Goal: Task Accomplishment & Management: Use online tool/utility

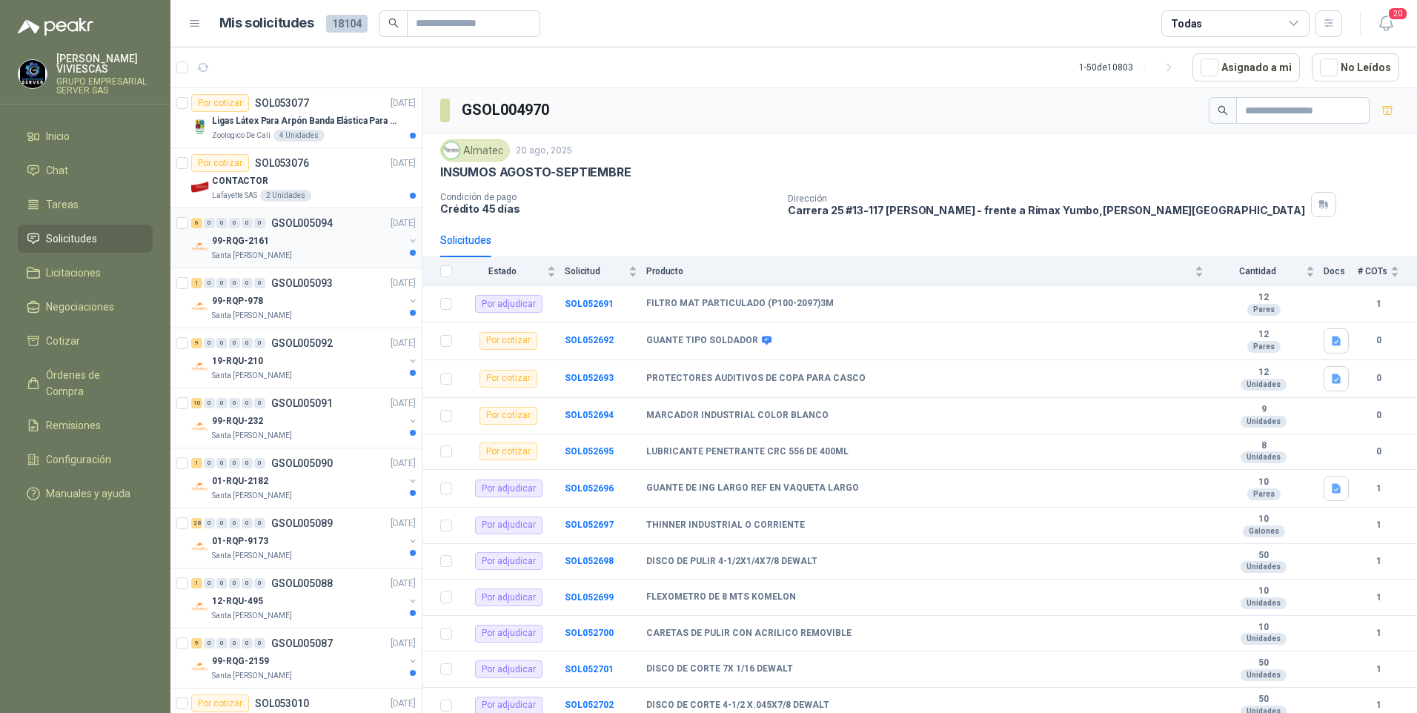
click at [249, 236] on p "99-RQG-2161" at bounding box center [240, 241] width 57 height 14
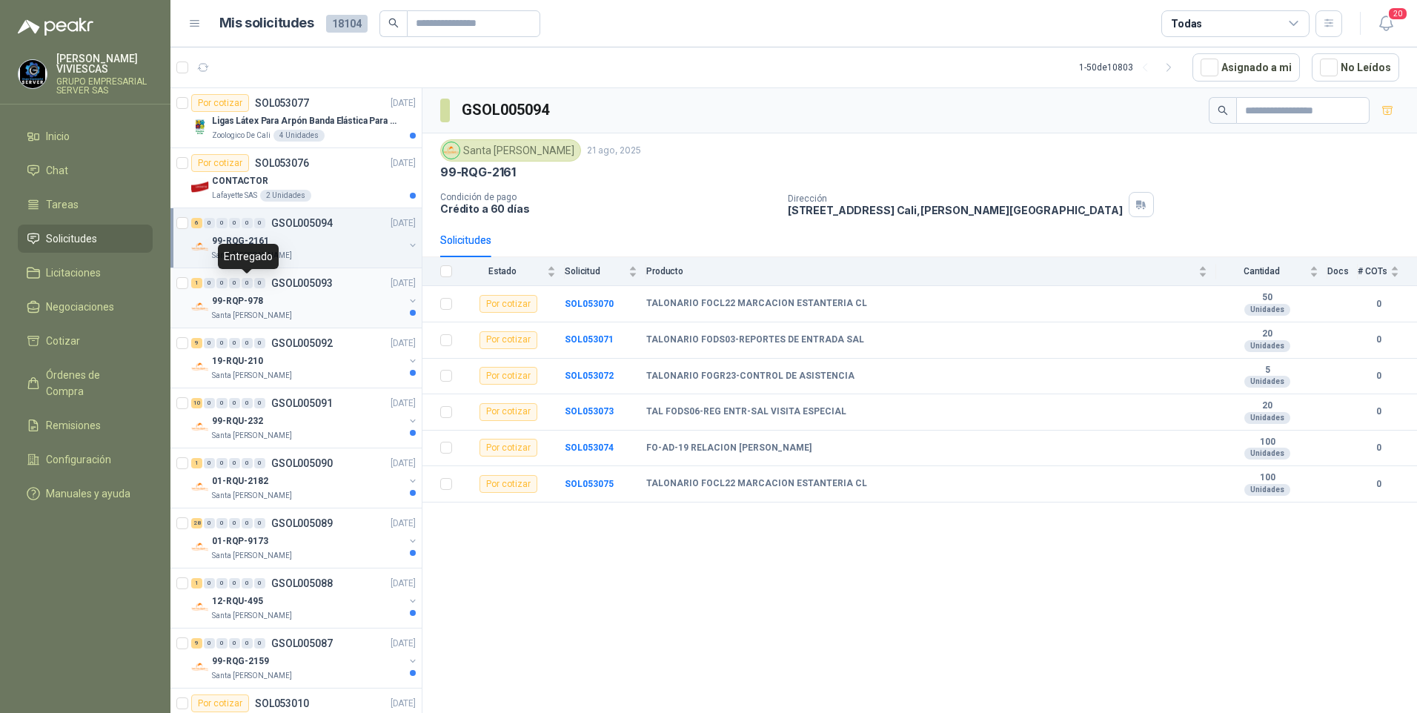
click at [249, 288] on div "0" at bounding box center [247, 283] width 11 height 10
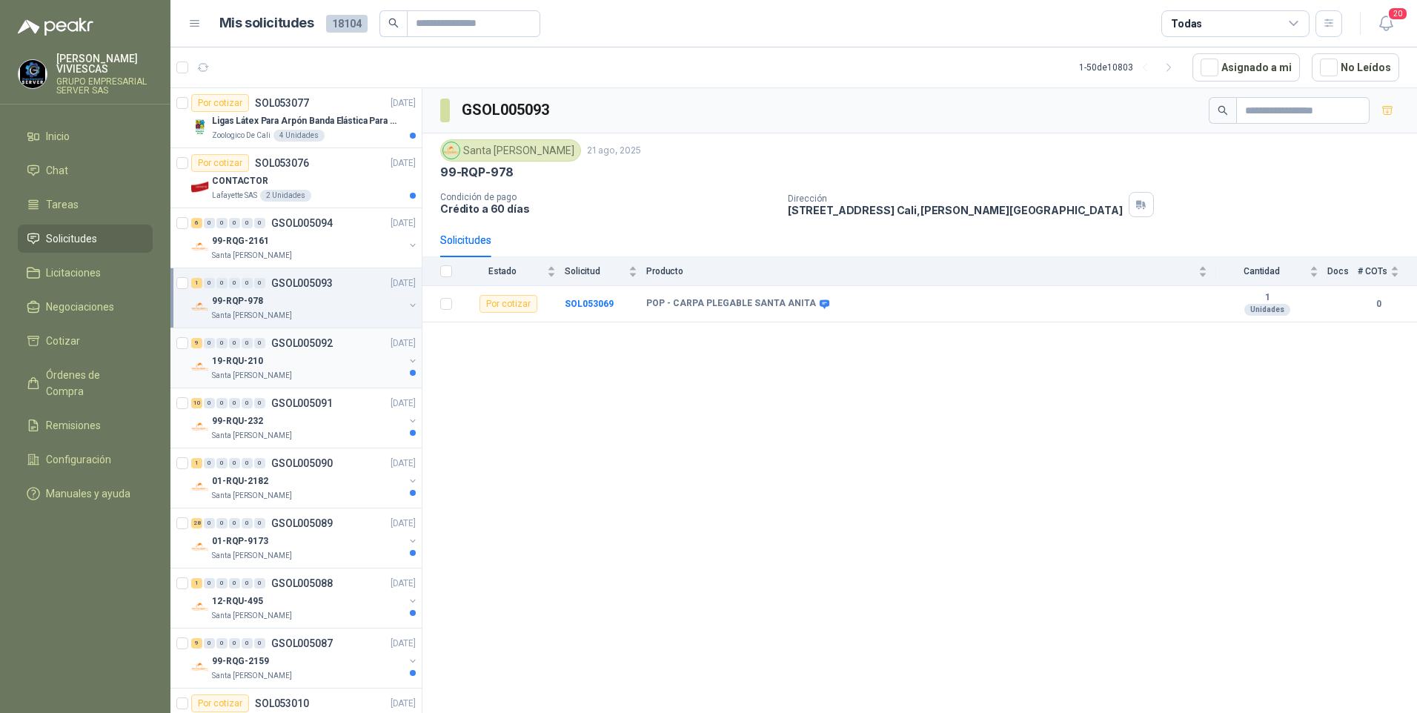
click at [259, 365] on p "19-RQU-210" at bounding box center [237, 361] width 51 height 14
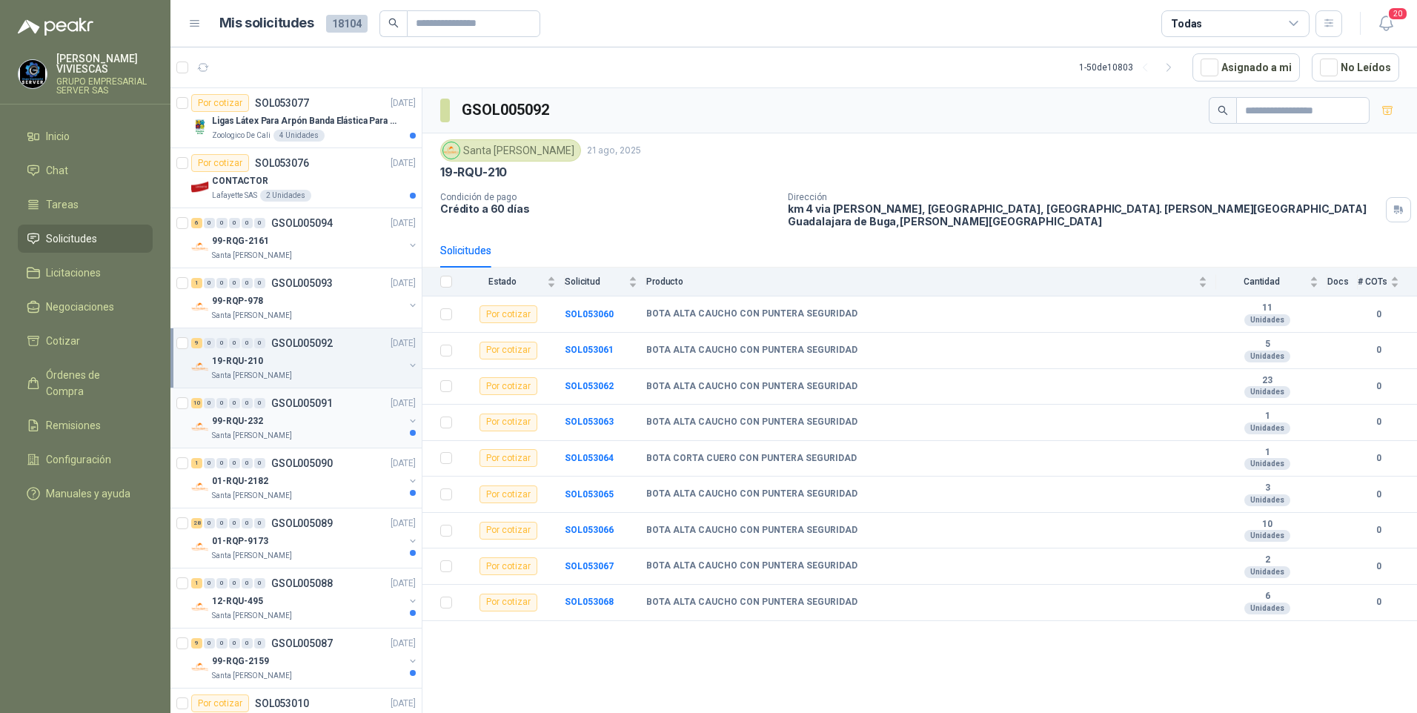
click at [228, 417] on p "99-RQU-232" at bounding box center [237, 421] width 51 height 14
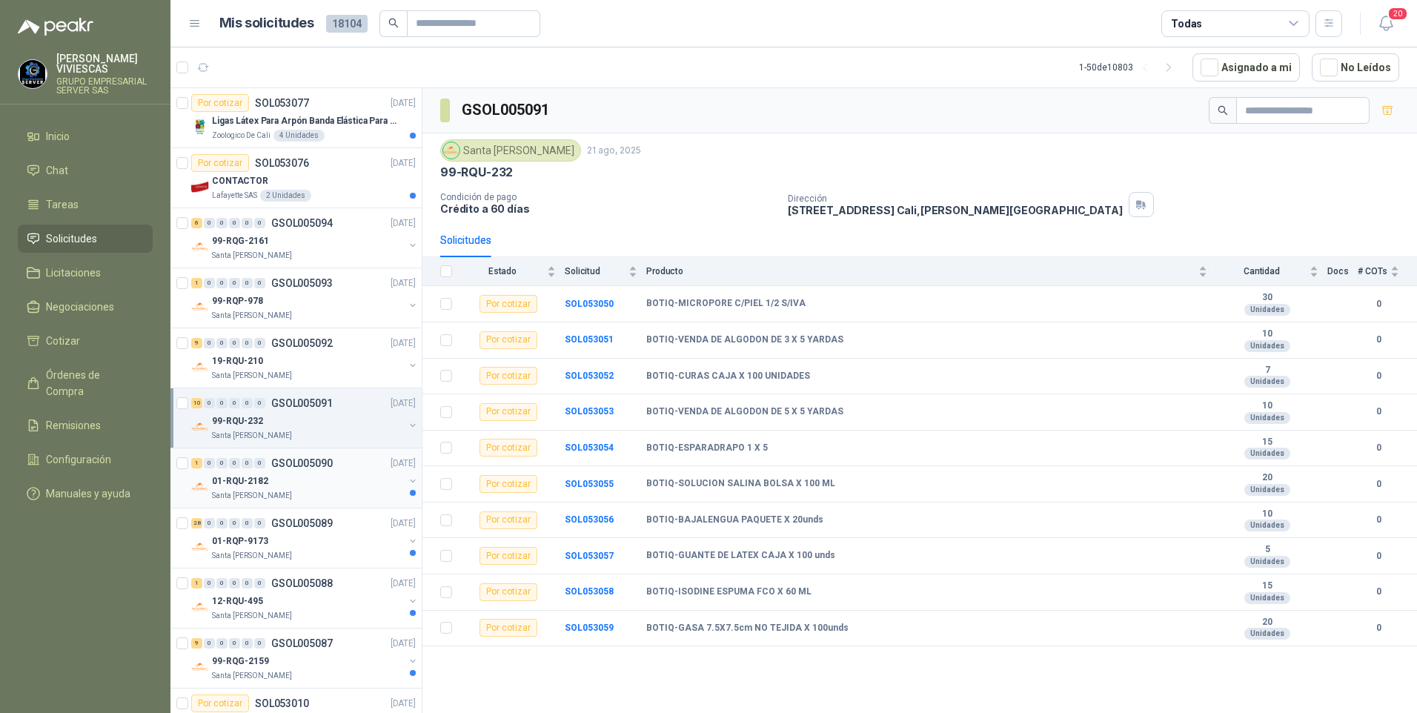
click at [251, 488] on p "01-RQU-2182" at bounding box center [240, 481] width 56 height 14
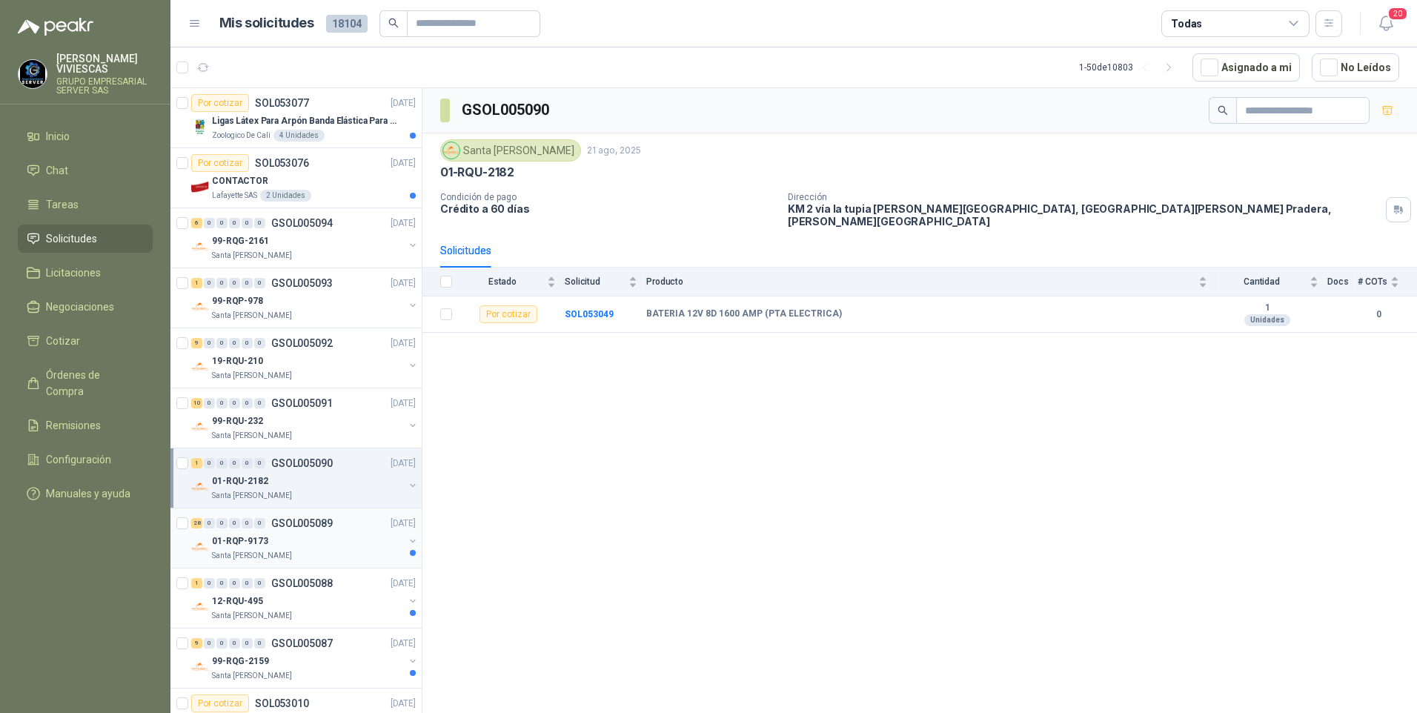
click at [238, 530] on div "28 0 0 0 0 0 GSOL005089 [DATE]" at bounding box center [305, 523] width 228 height 18
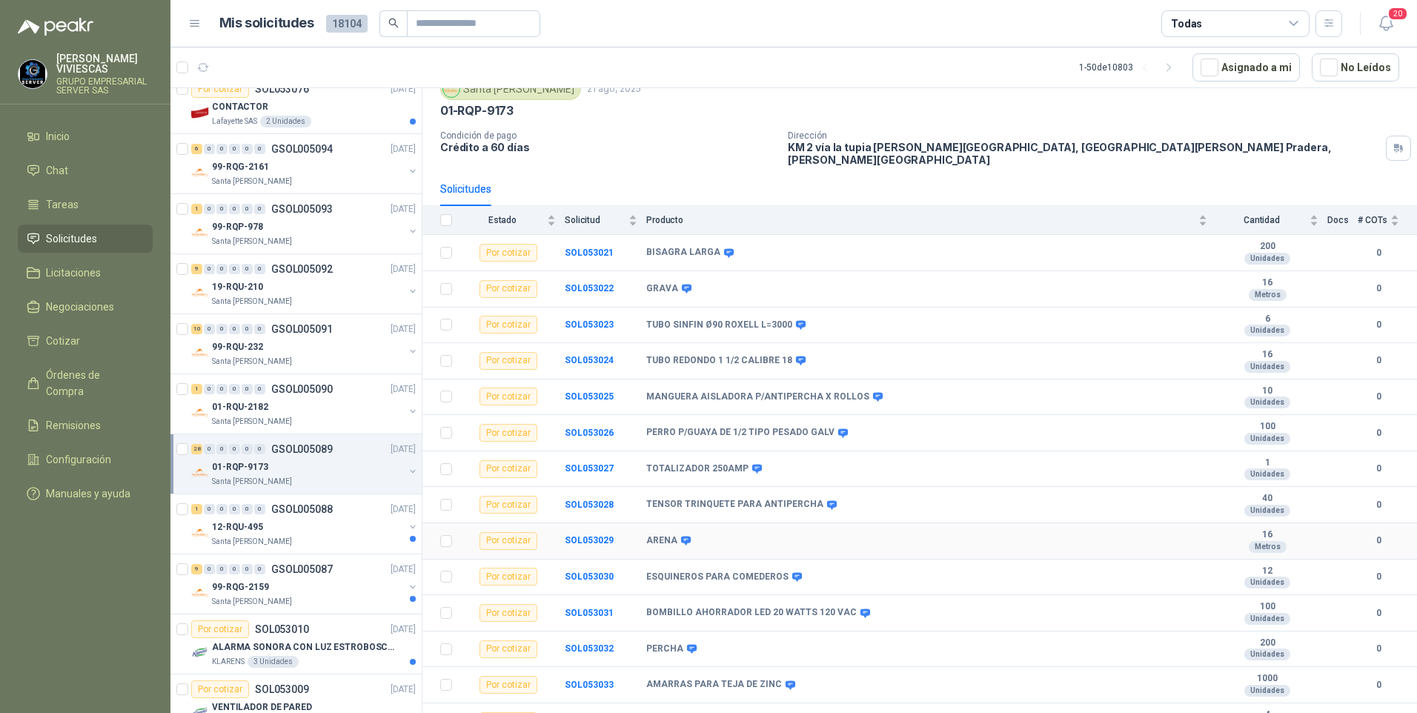
scroll to position [74, 0]
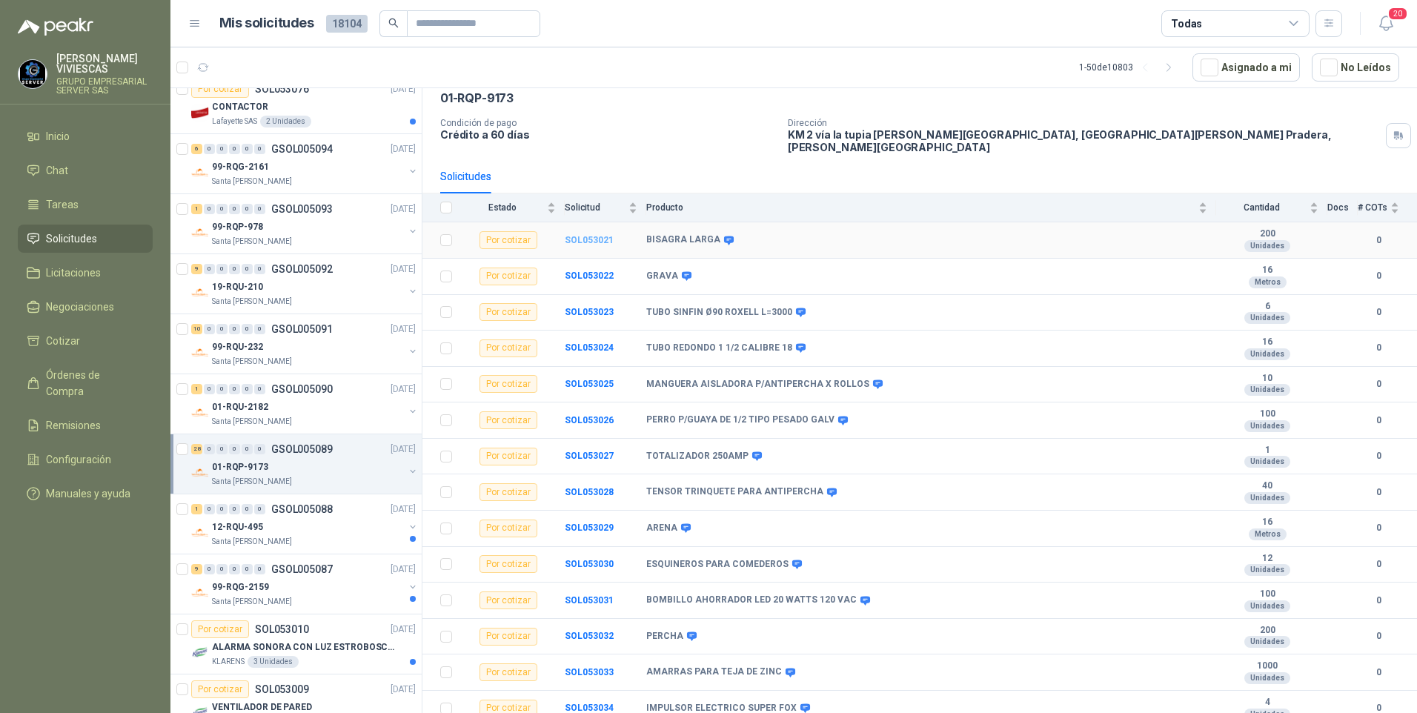
click at [577, 235] on b "SOL053021" at bounding box center [589, 240] width 49 height 10
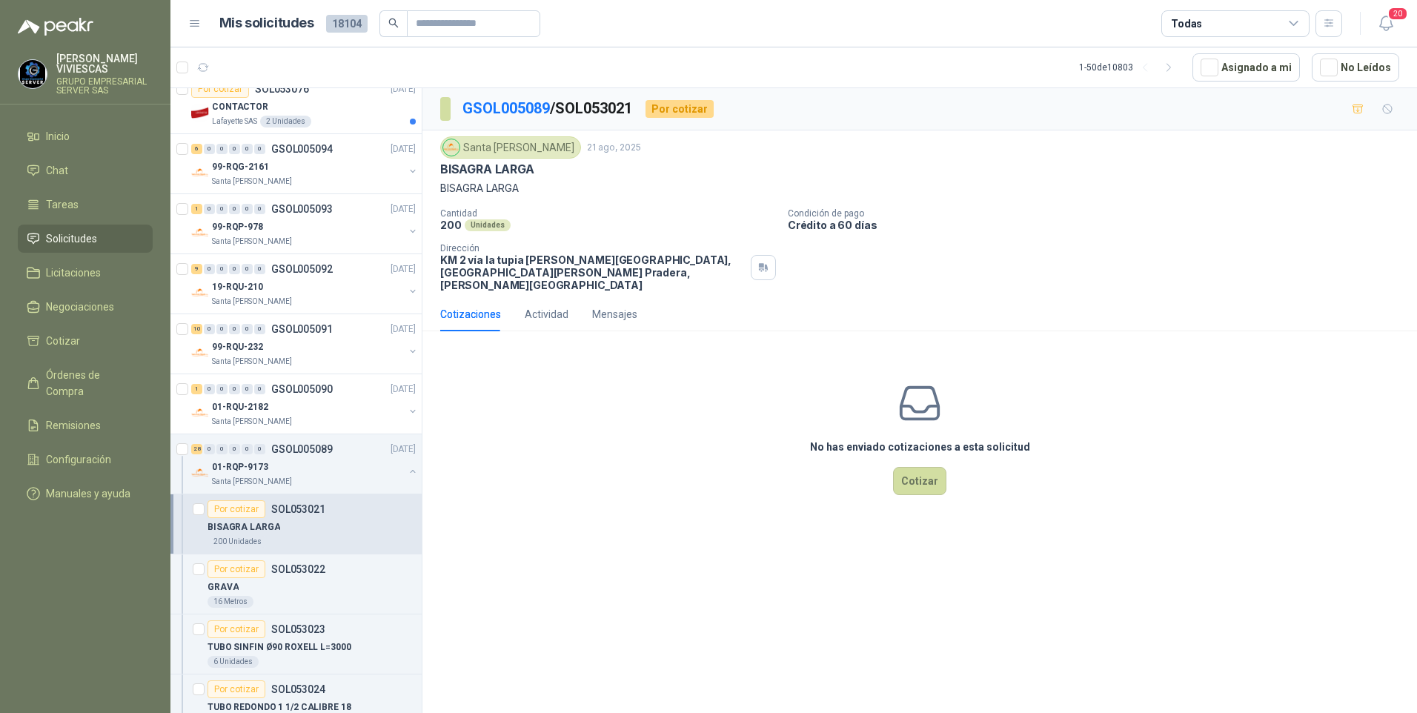
click at [792, 445] on div "No has enviado cotizaciones a esta solicitud Cotizar" at bounding box center [919, 437] width 995 height 189
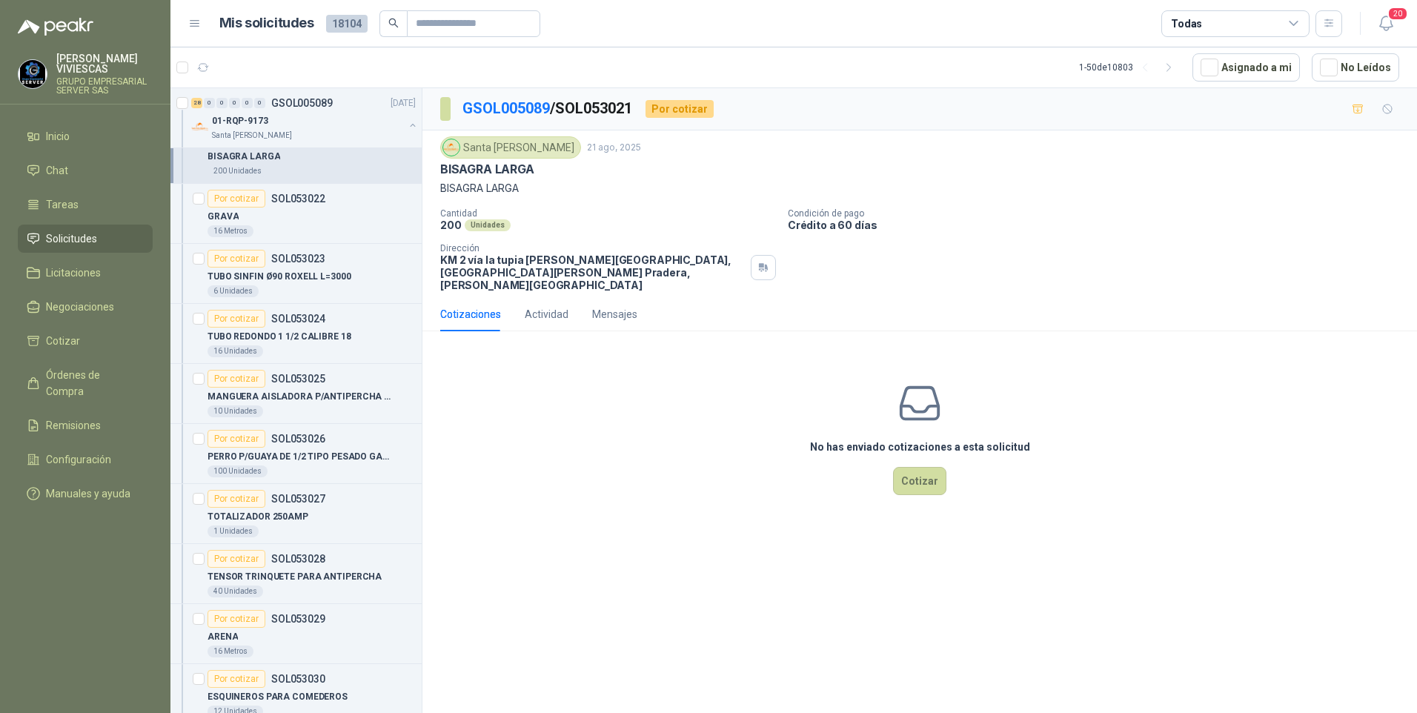
scroll to position [519, 0]
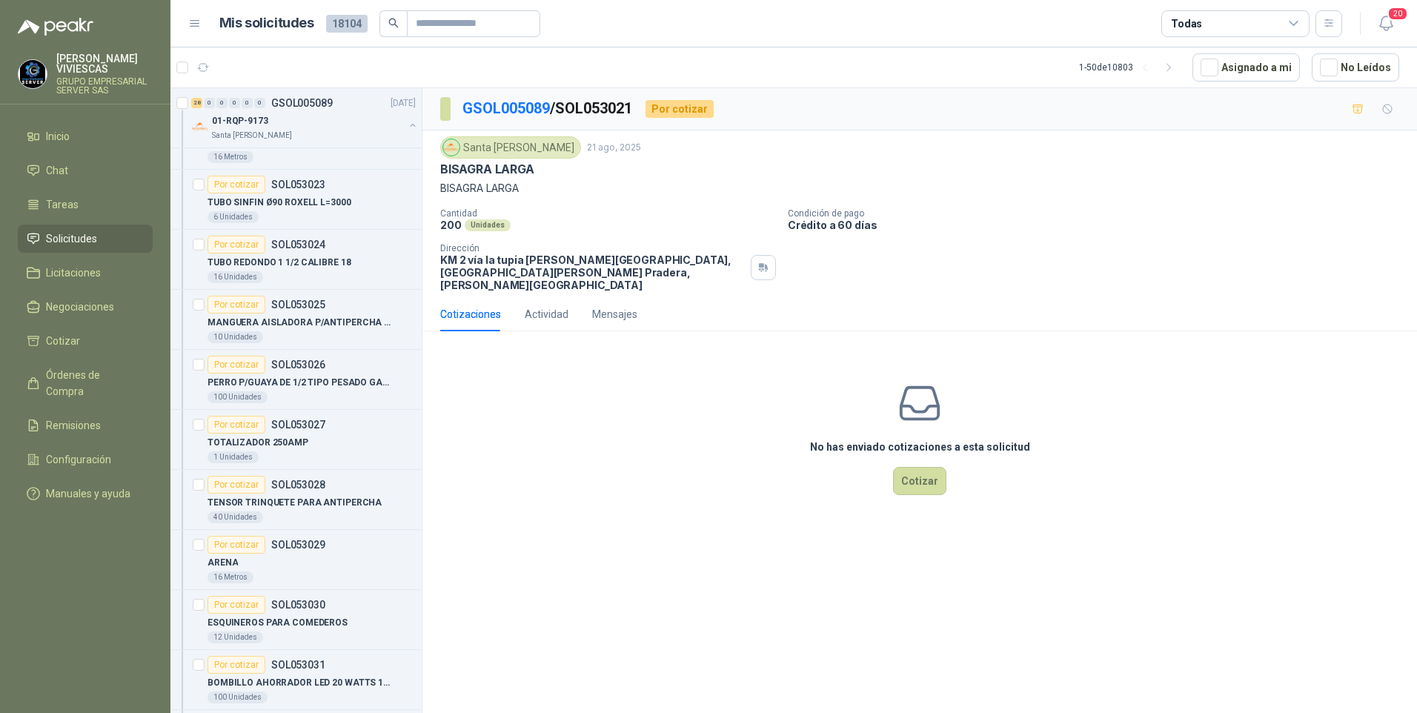
click at [519, 499] on div "No has enviado cotizaciones a esta solicitud Cotizar" at bounding box center [919, 437] width 995 height 189
click at [89, 232] on span "Solicitudes" at bounding box center [71, 239] width 51 height 16
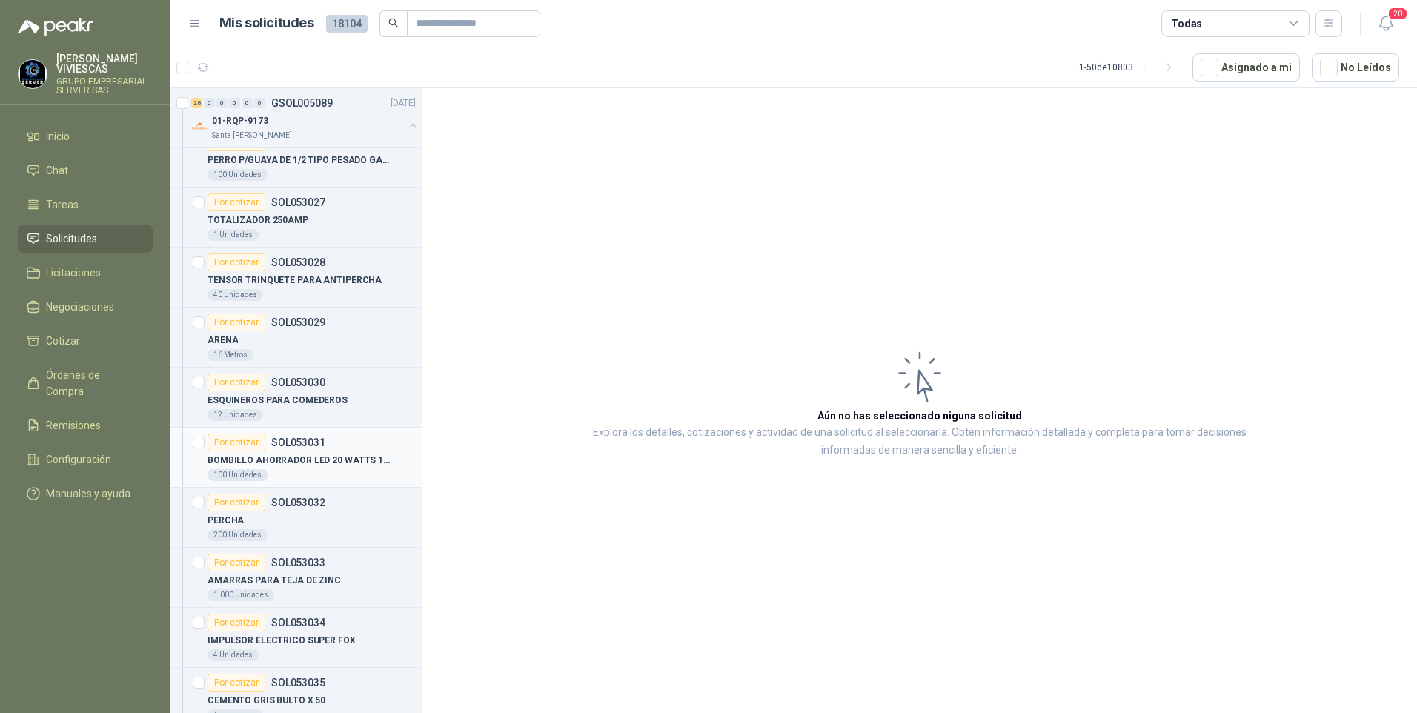
scroll to position [815, 0]
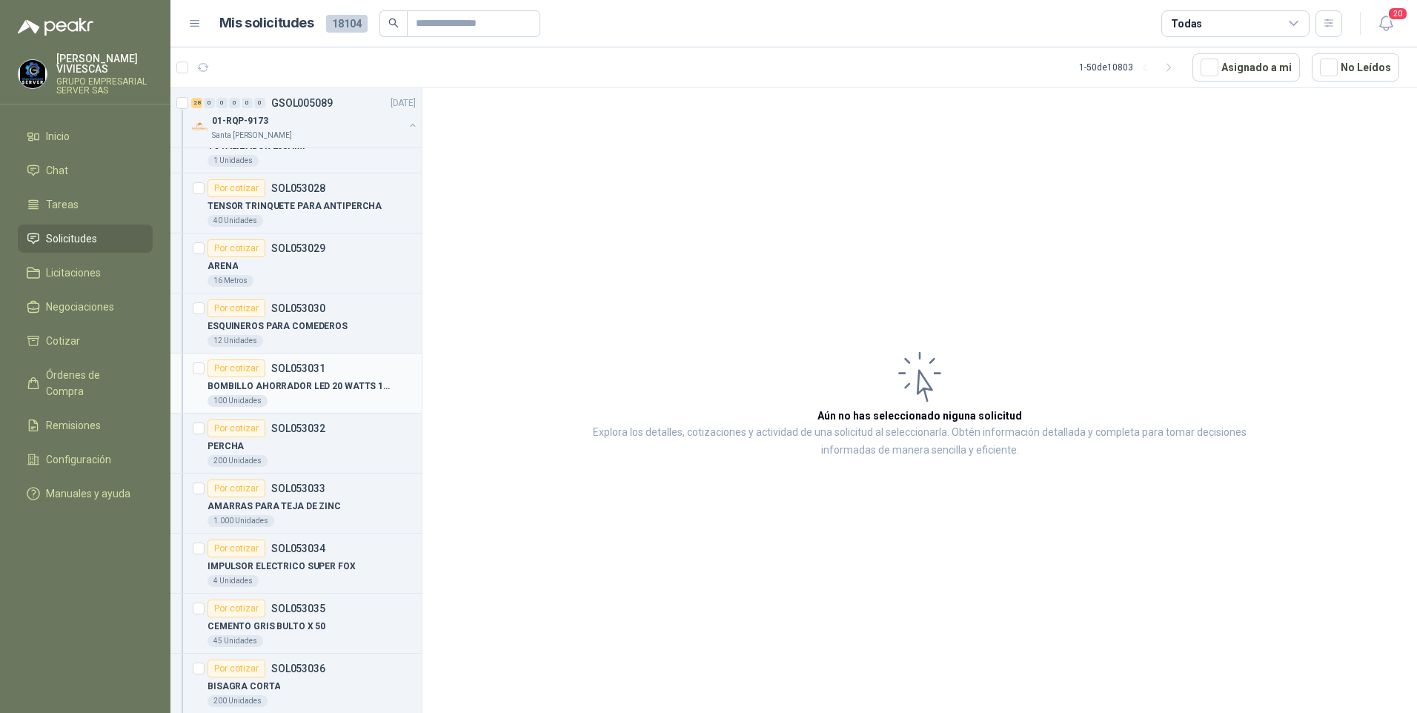
click at [316, 385] on p "BOMBILLO AHORRADOR LED 20 WATTS 120 VAC" at bounding box center [300, 386] width 185 height 14
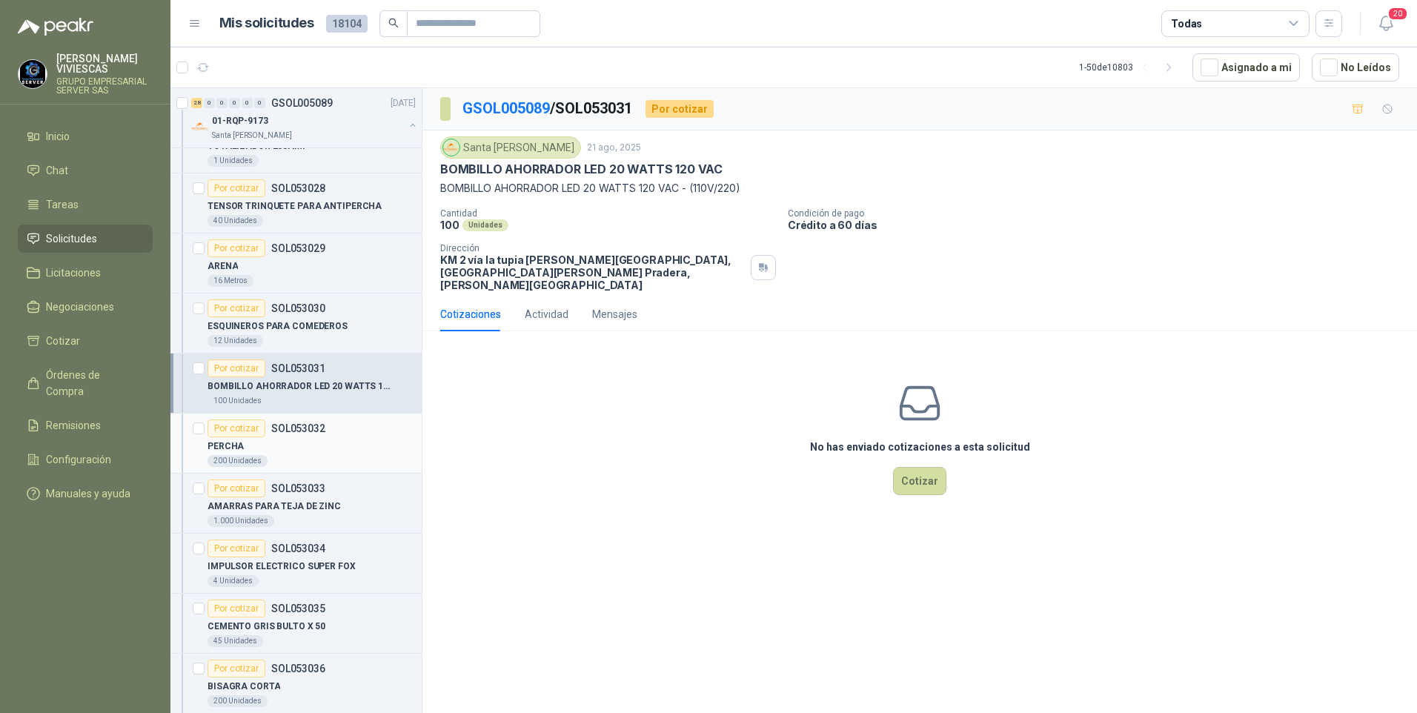
click at [238, 449] on p "PERCHA" at bounding box center [226, 447] width 36 height 14
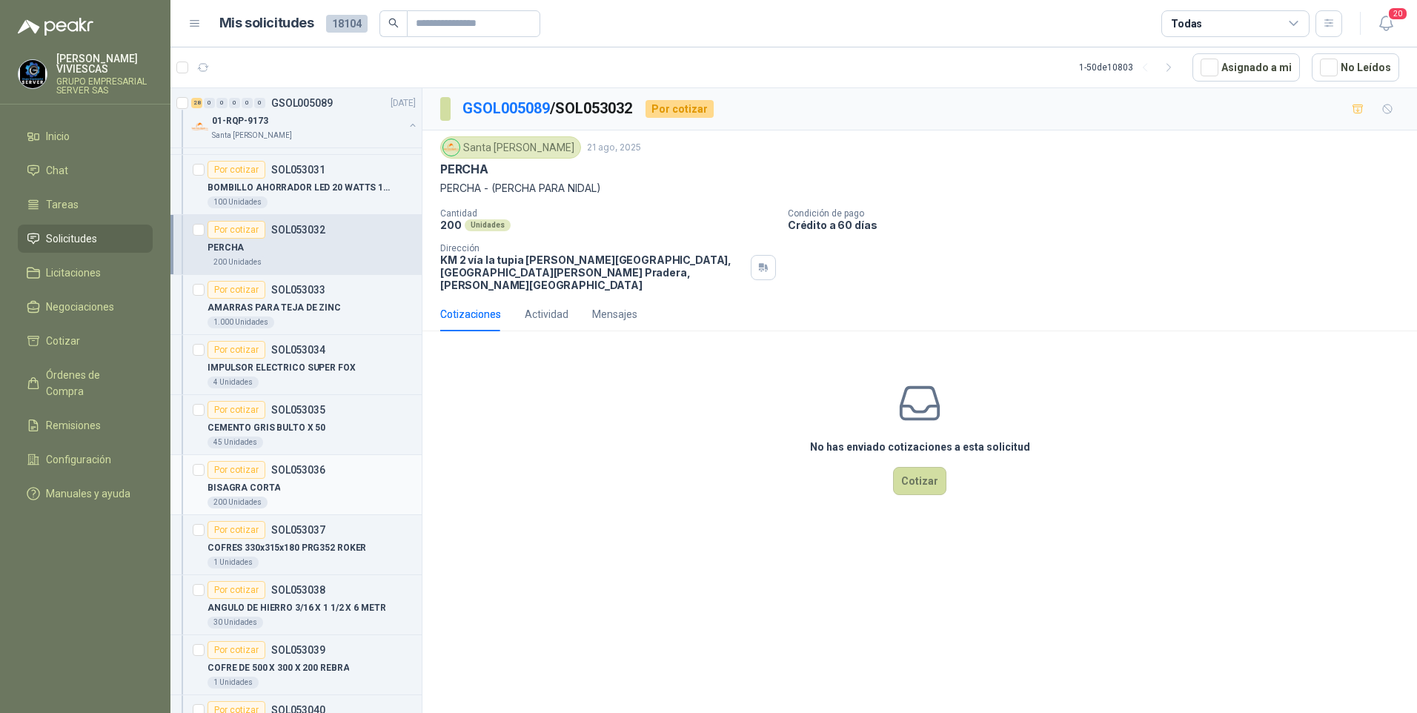
scroll to position [1038, 0]
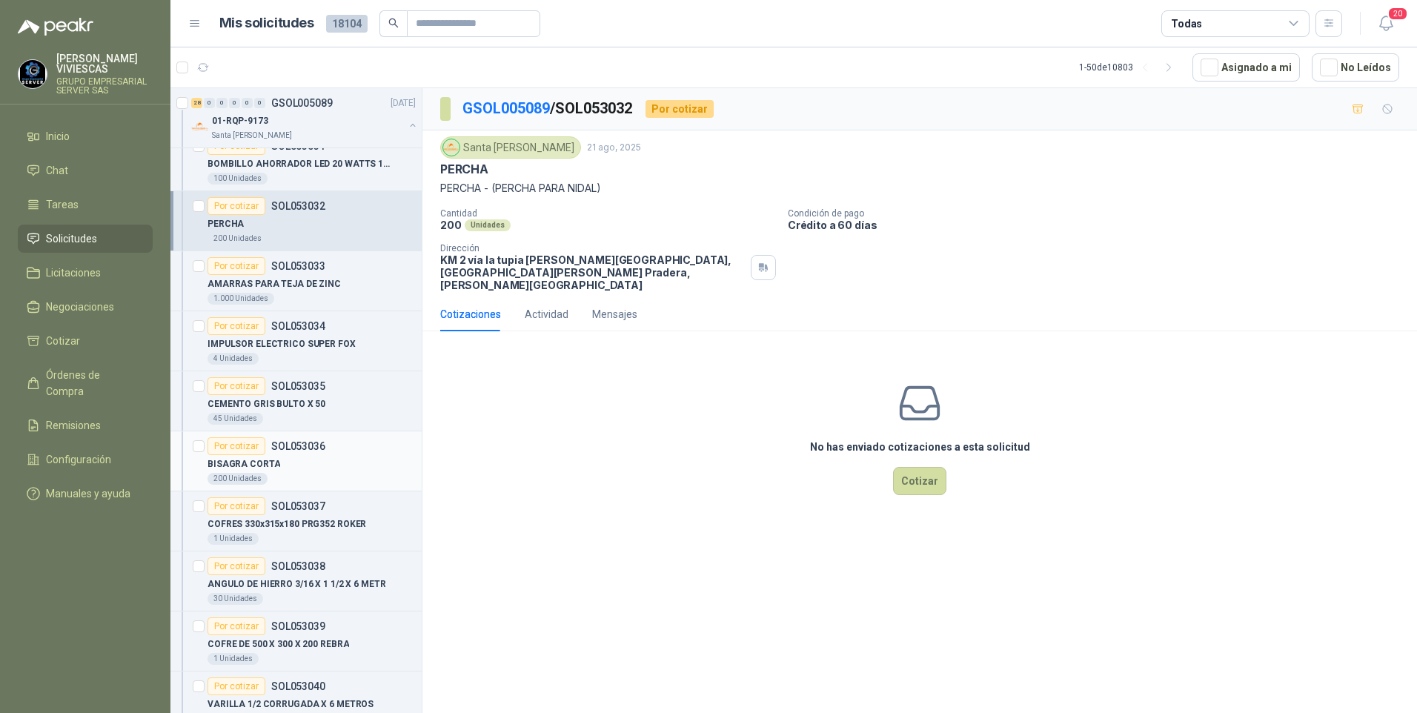
click at [255, 470] on p "BISAGRA CORTA" at bounding box center [244, 464] width 73 height 14
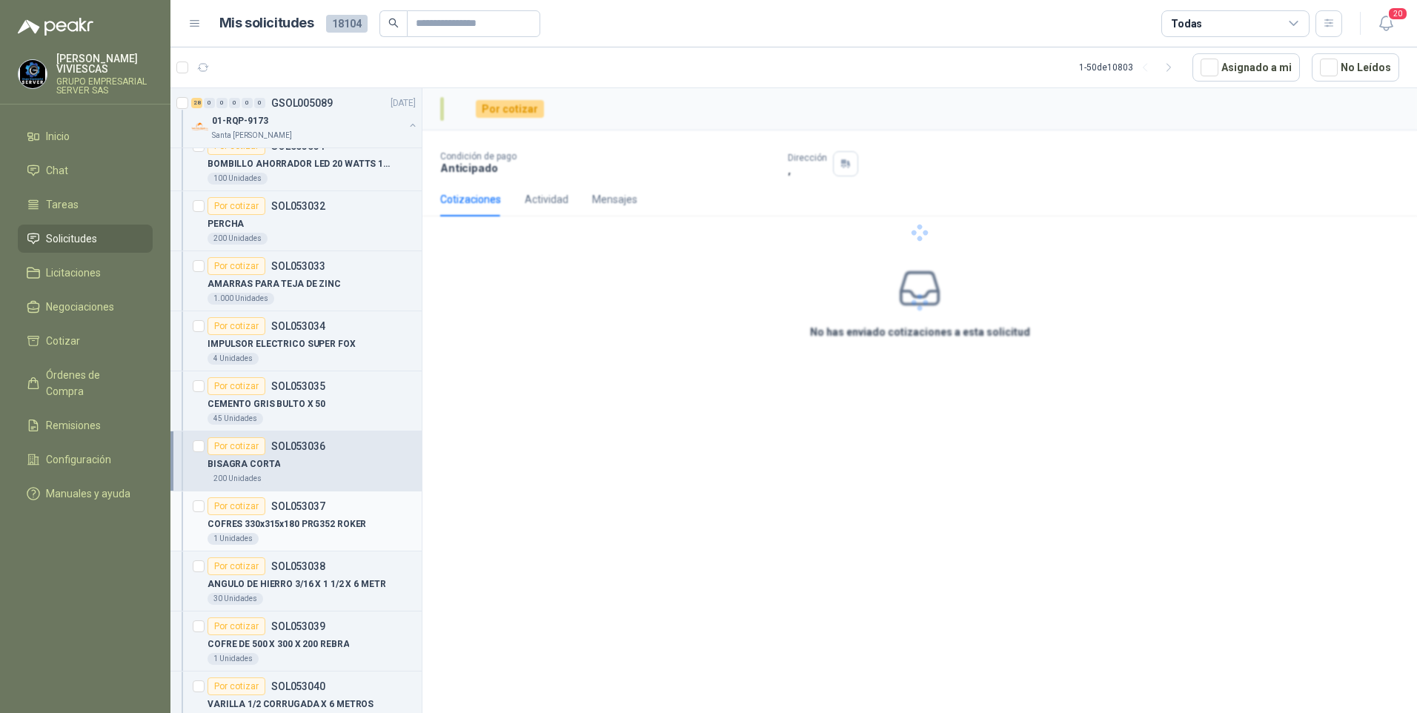
click at [289, 535] on div "1 Unidades" at bounding box center [312, 539] width 208 height 12
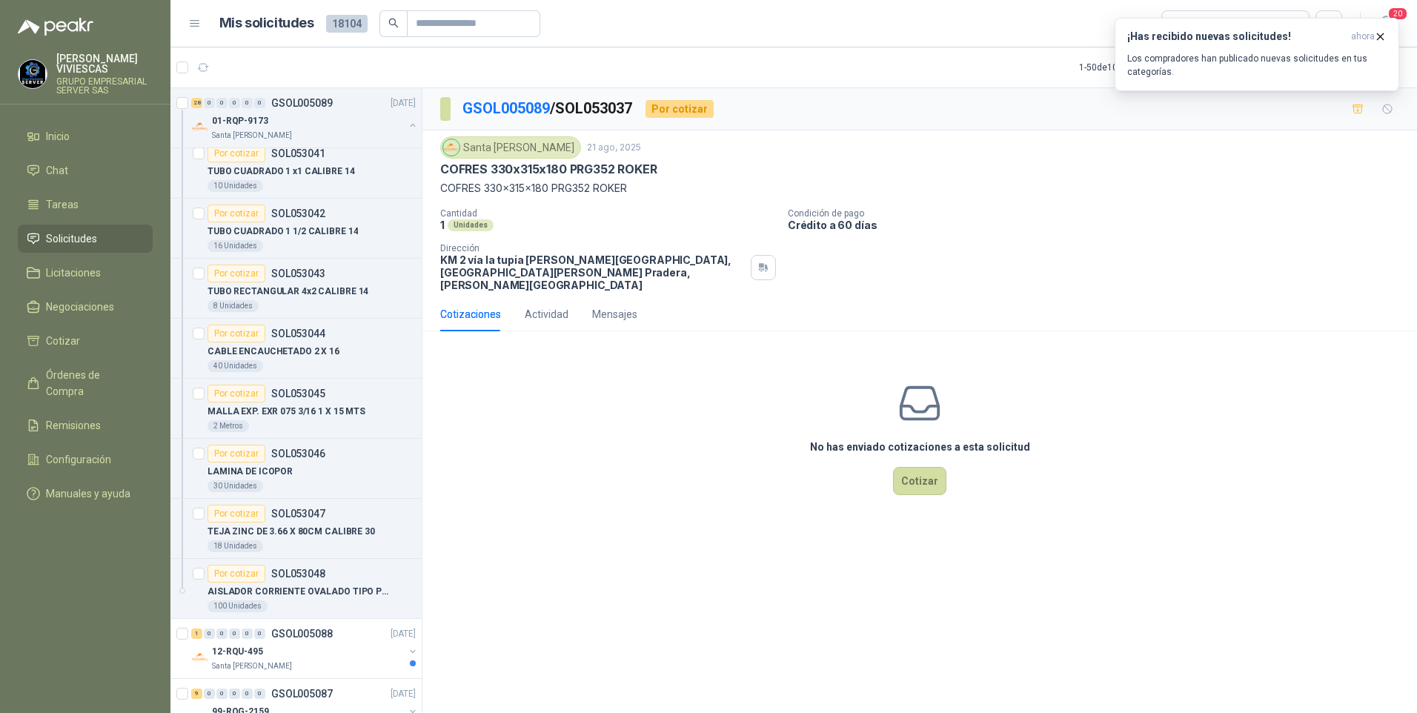
scroll to position [1334, 0]
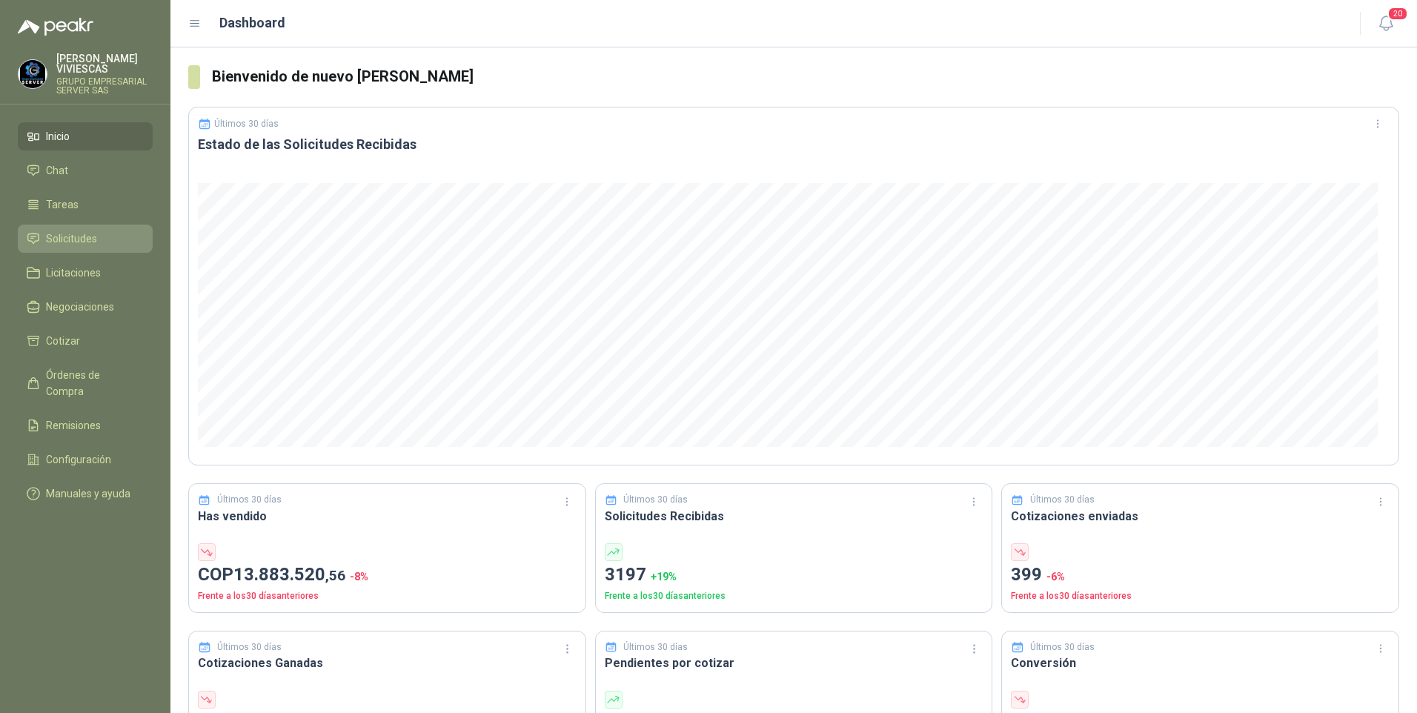
click at [72, 239] on span "Solicitudes" at bounding box center [71, 239] width 51 height 16
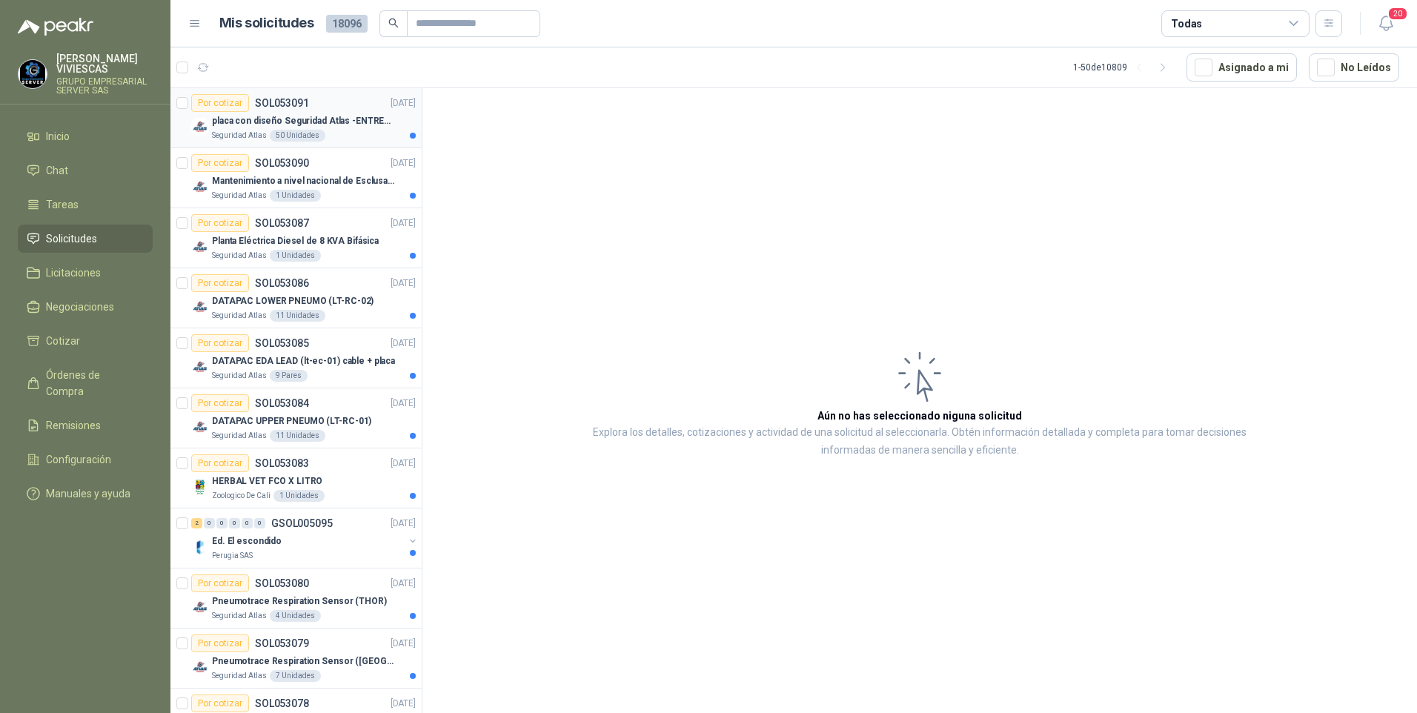
click at [256, 115] on p "placa con diseño Seguridad Atlas -ENTREGA en [GEOGRAPHIC_DATA]" at bounding box center [304, 121] width 185 height 14
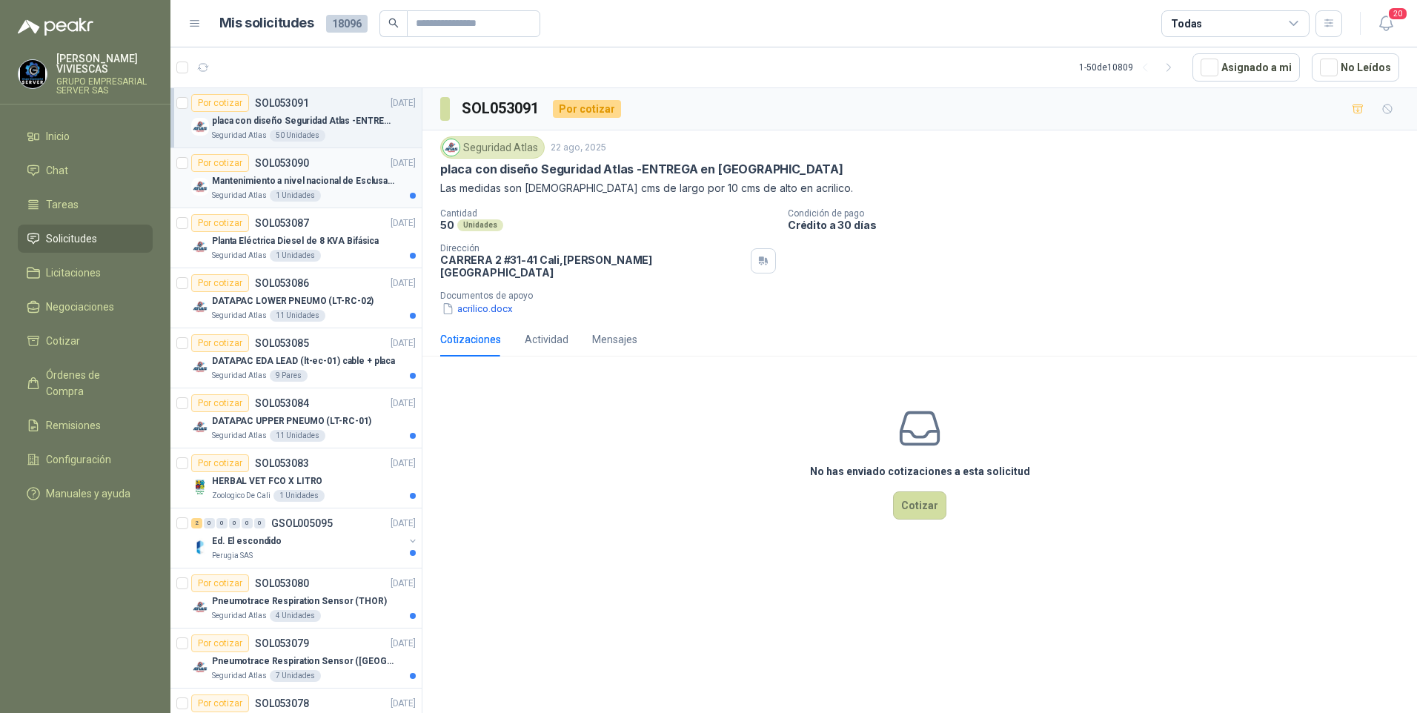
click at [245, 182] on p "Mantenimiento a nivel nacional de Esclusas de Seguridad" at bounding box center [304, 181] width 185 height 14
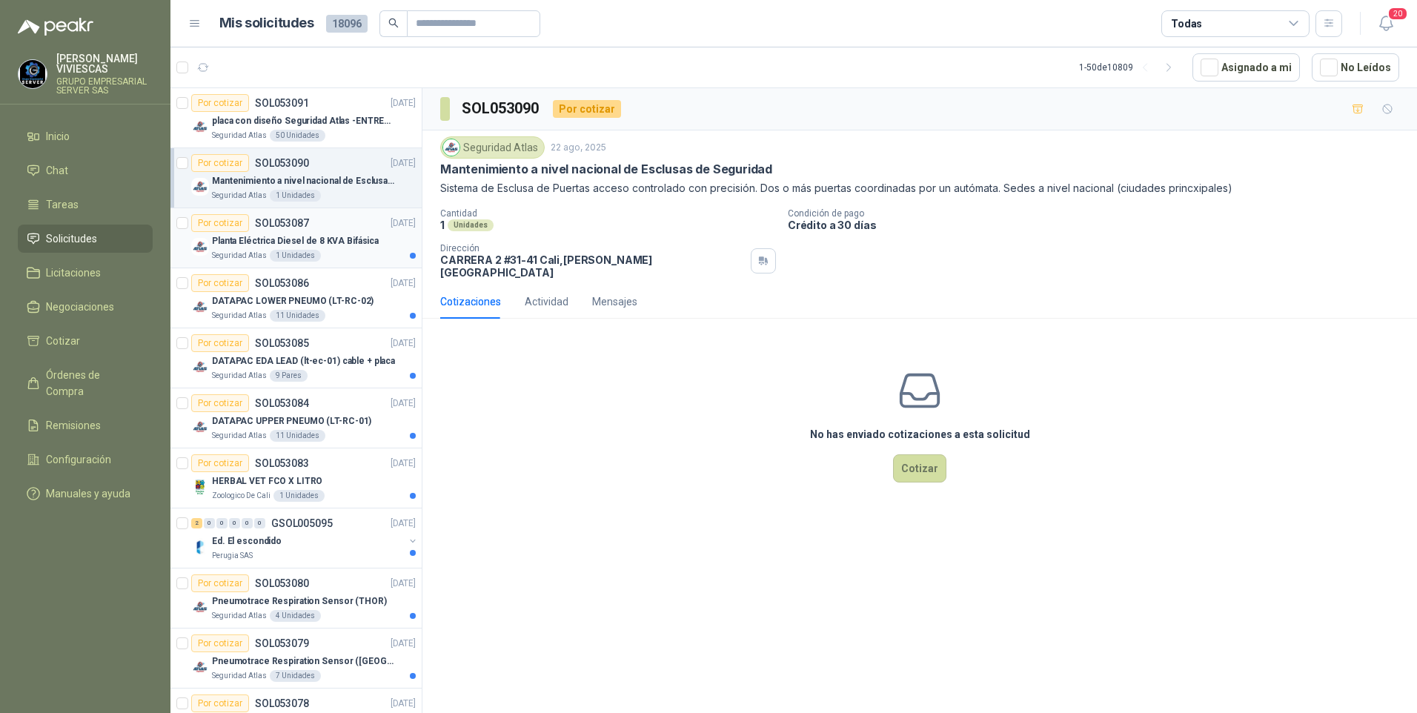
click at [233, 246] on p "Planta Eléctrica Diesel de 8 KVA Bifásica" at bounding box center [295, 241] width 167 height 14
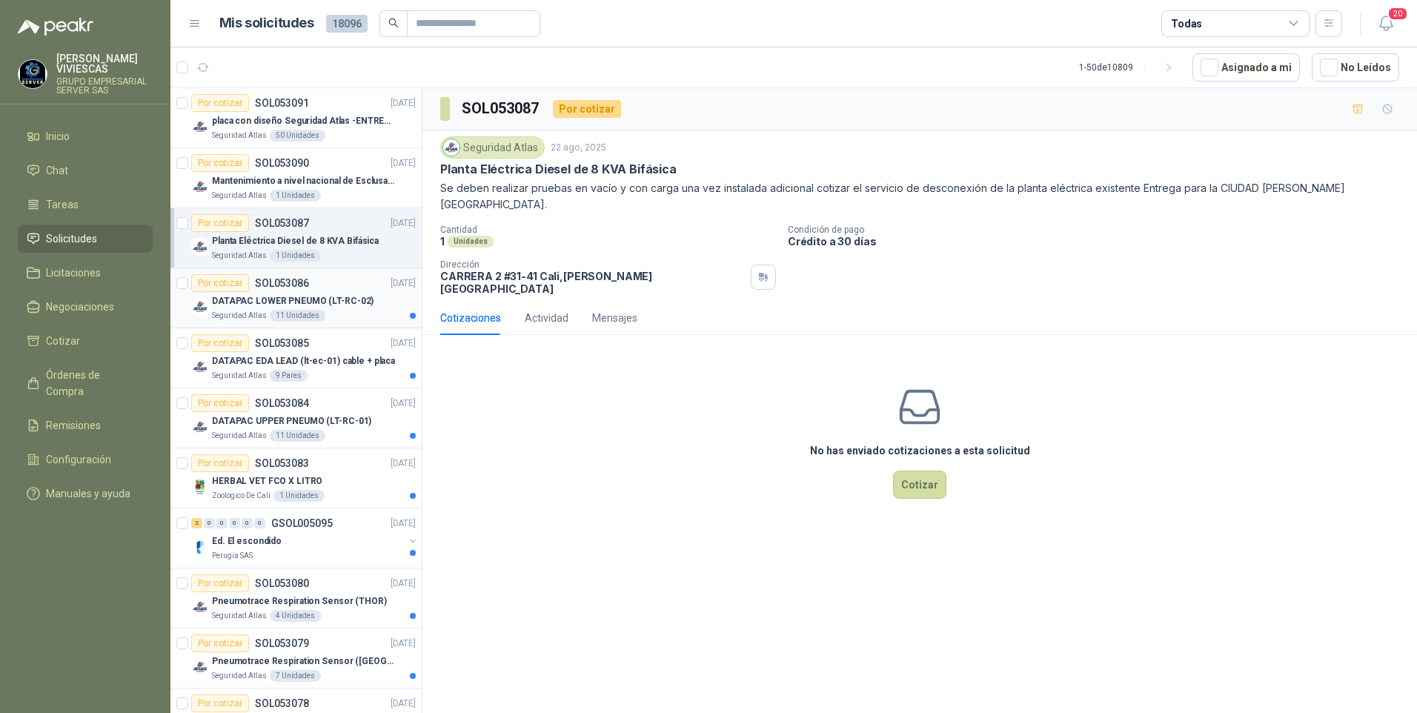
click at [252, 303] on p "DATAPAC LOWER PNEUMO (LT-RC-02)" at bounding box center [293, 301] width 162 height 14
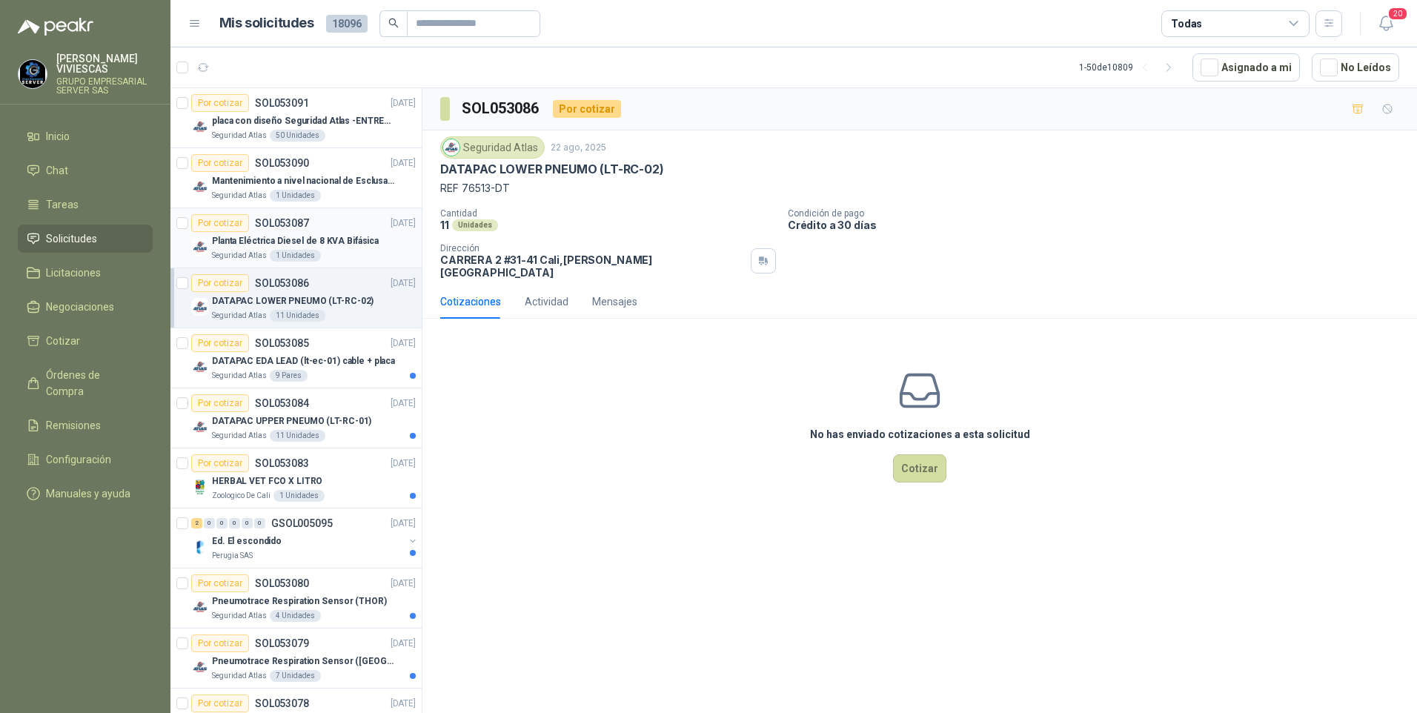
click at [257, 239] on p "Planta Eléctrica Diesel de 8 KVA Bifásica" at bounding box center [295, 241] width 167 height 14
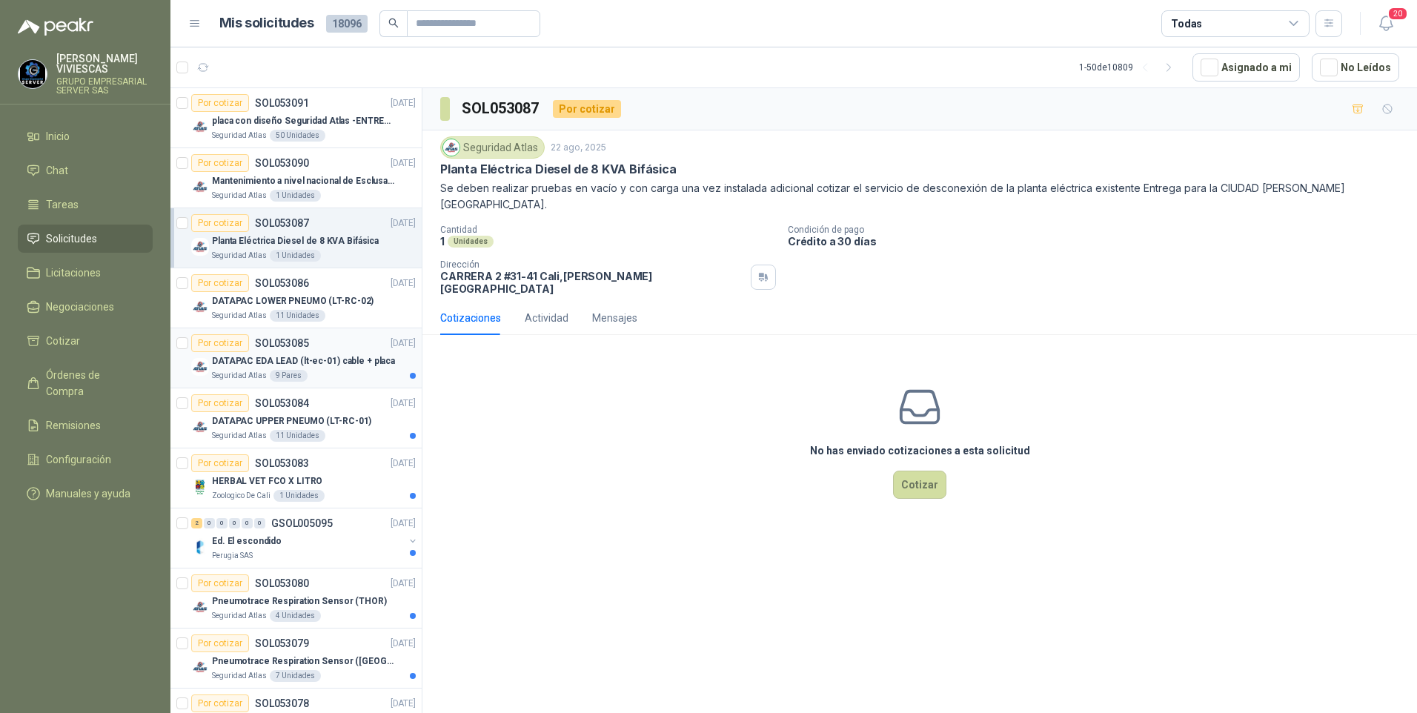
click at [265, 365] on p "DATAPAC EDA LEAD (lt-ec-01) cable + placa" at bounding box center [303, 361] width 183 height 14
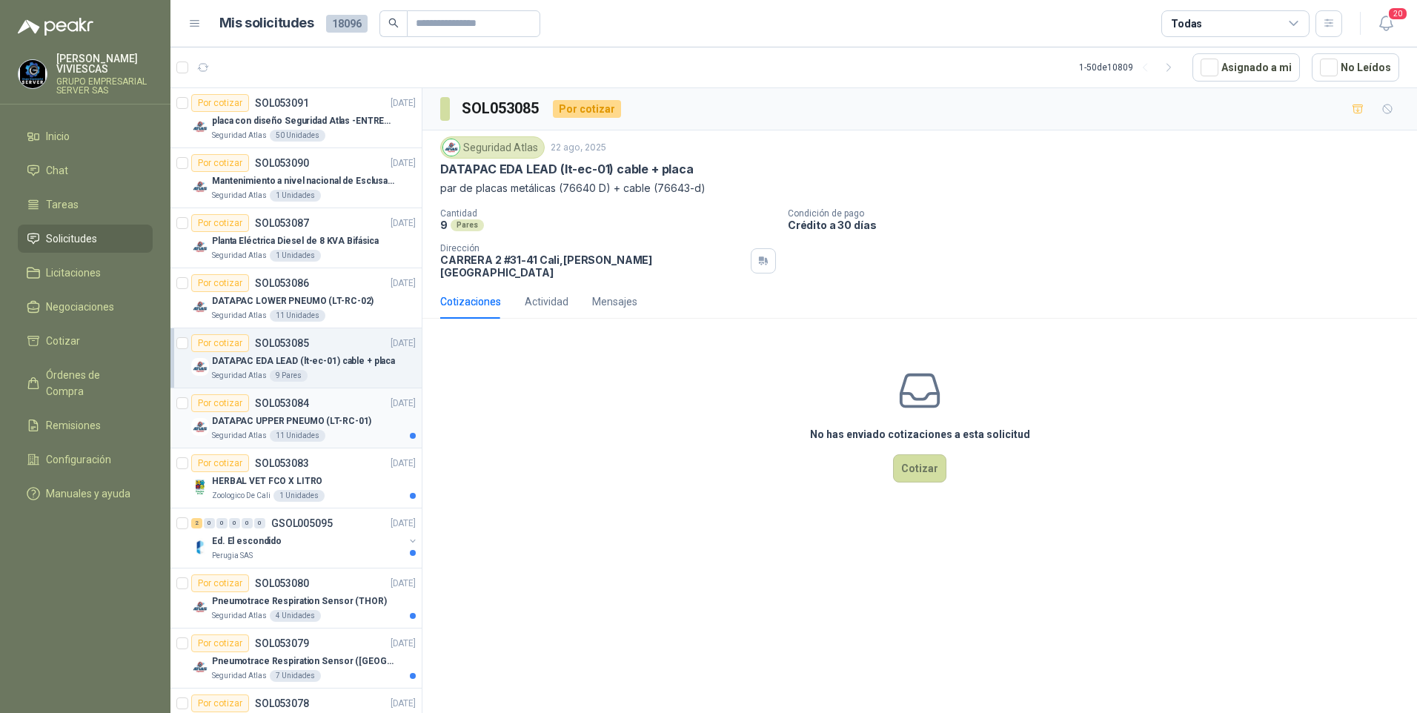
click at [255, 411] on div "Por cotizar SOL053084" at bounding box center [250, 403] width 118 height 18
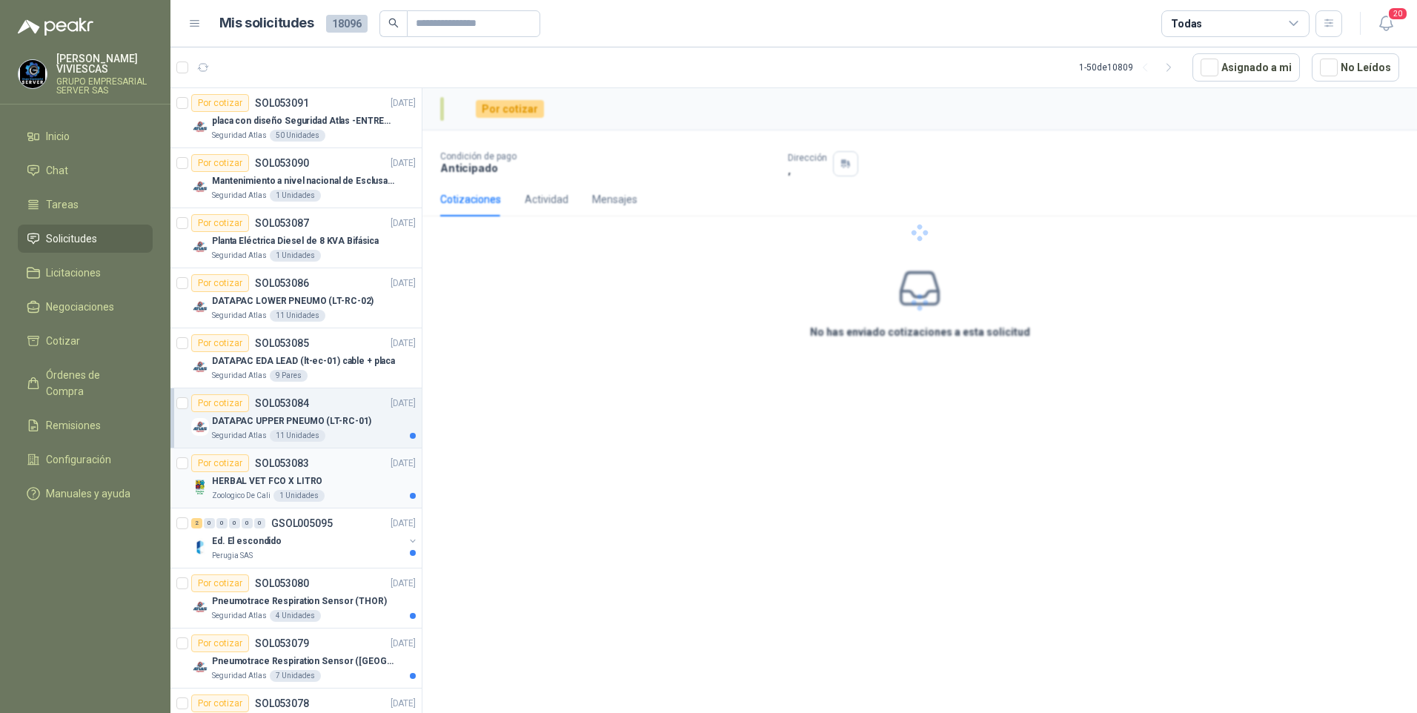
click at [250, 483] on p "HERBAL VET FCO X LITRO" at bounding box center [267, 481] width 110 height 14
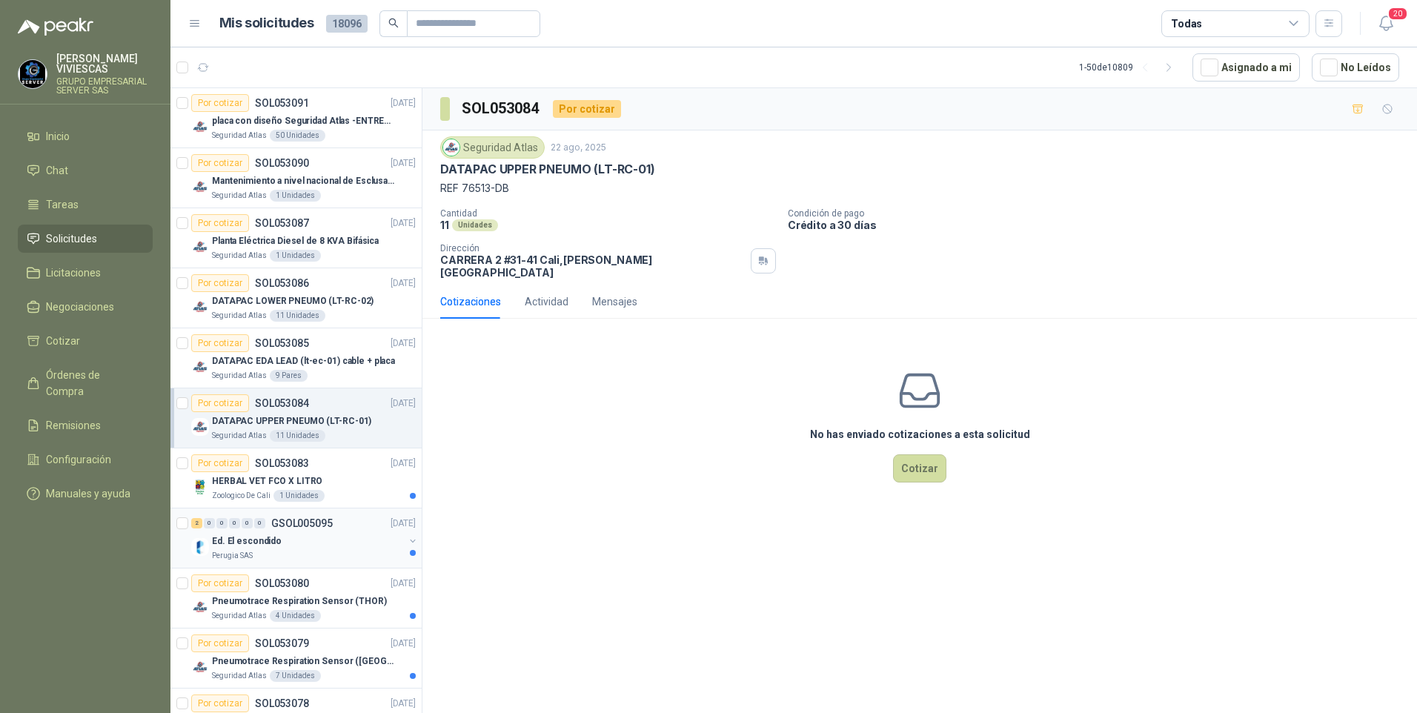
click at [261, 543] on p "Ed. El escondido" at bounding box center [247, 541] width 70 height 14
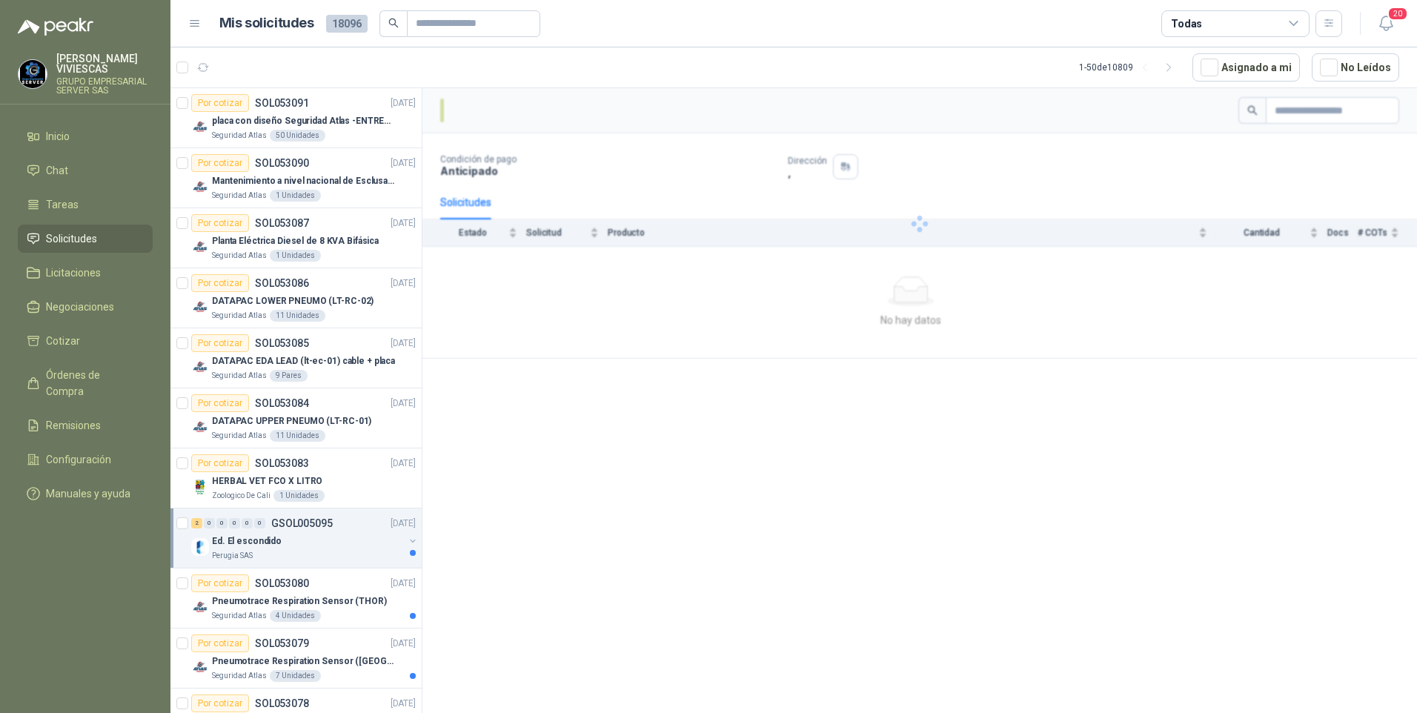
scroll to position [74, 0]
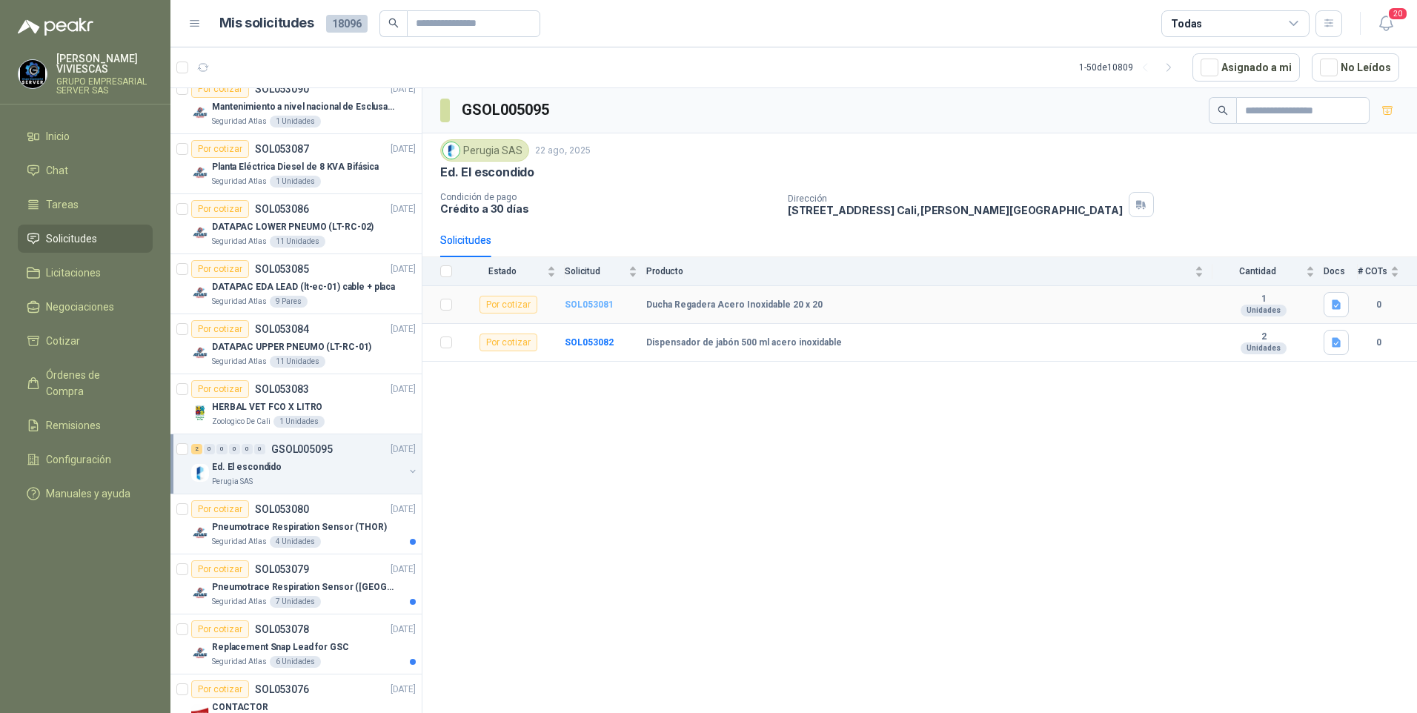
click at [574, 302] on b "SOL053081" at bounding box center [589, 304] width 49 height 10
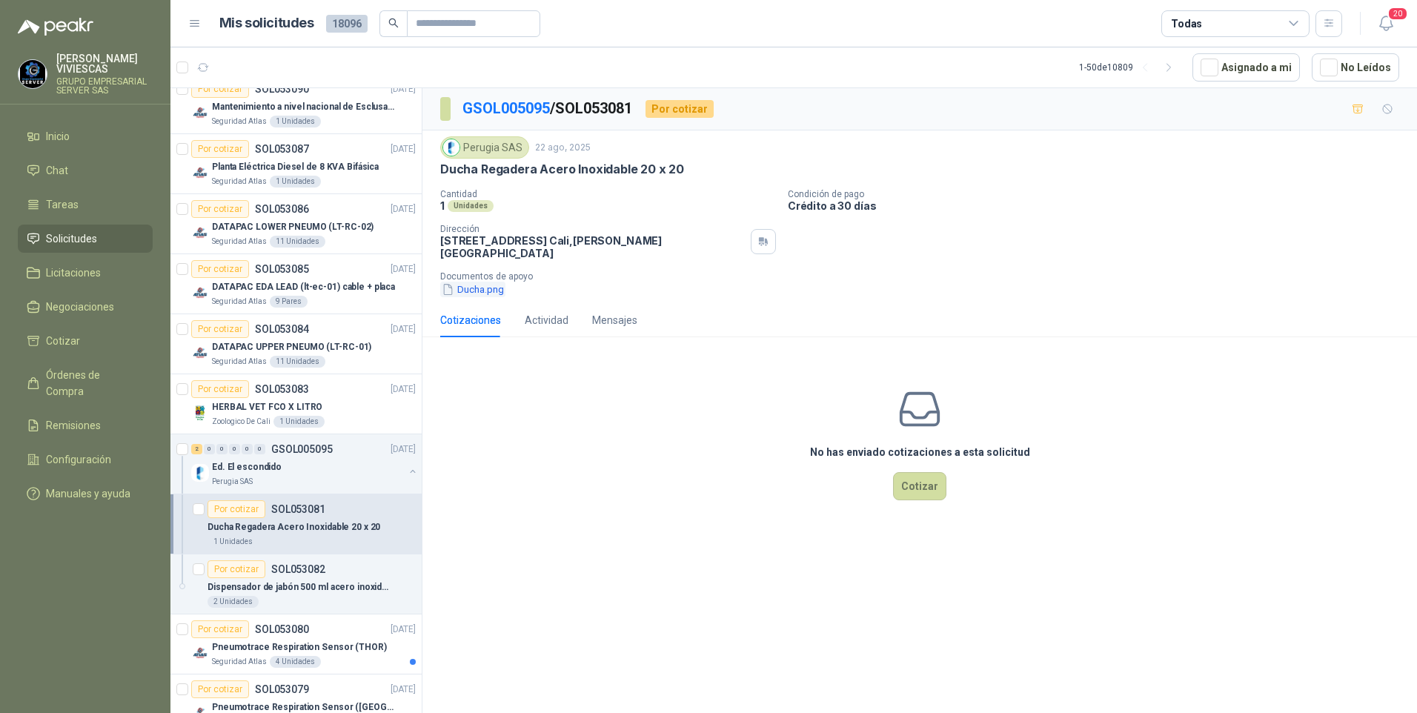
click at [492, 282] on button "Ducha.png" at bounding box center [472, 290] width 65 height 16
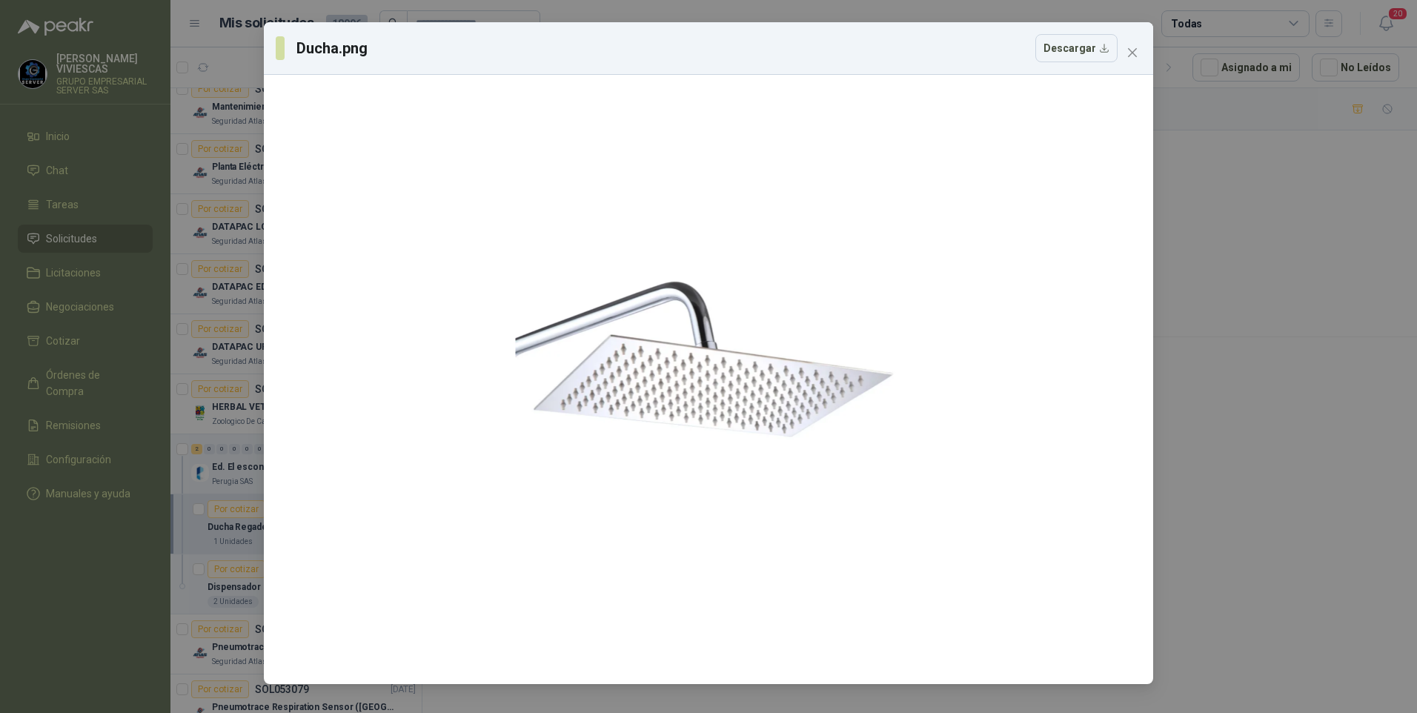
click at [1274, 288] on div "Ducha.png Descargar" at bounding box center [708, 356] width 1417 height 713
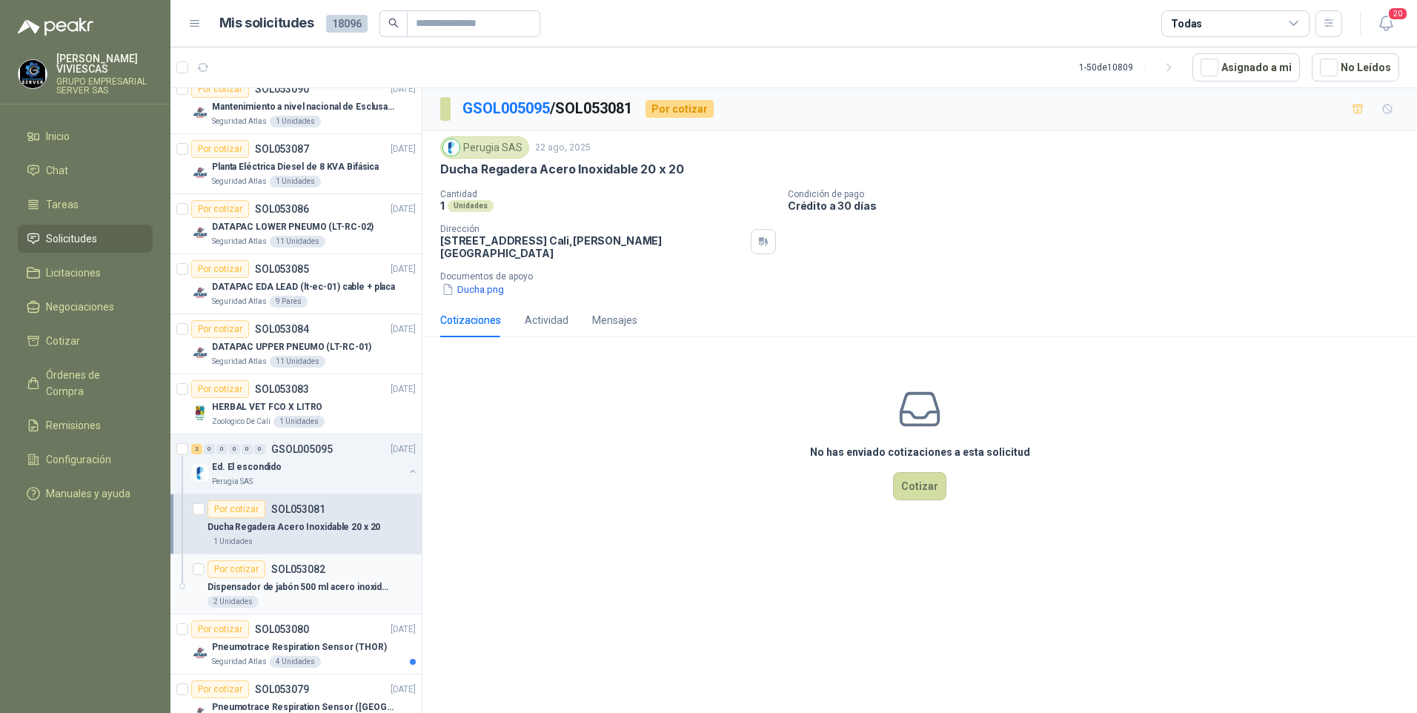
click at [255, 587] on p "Dispensador de jabón 500 ml acero inoxidable" at bounding box center [300, 587] width 185 height 14
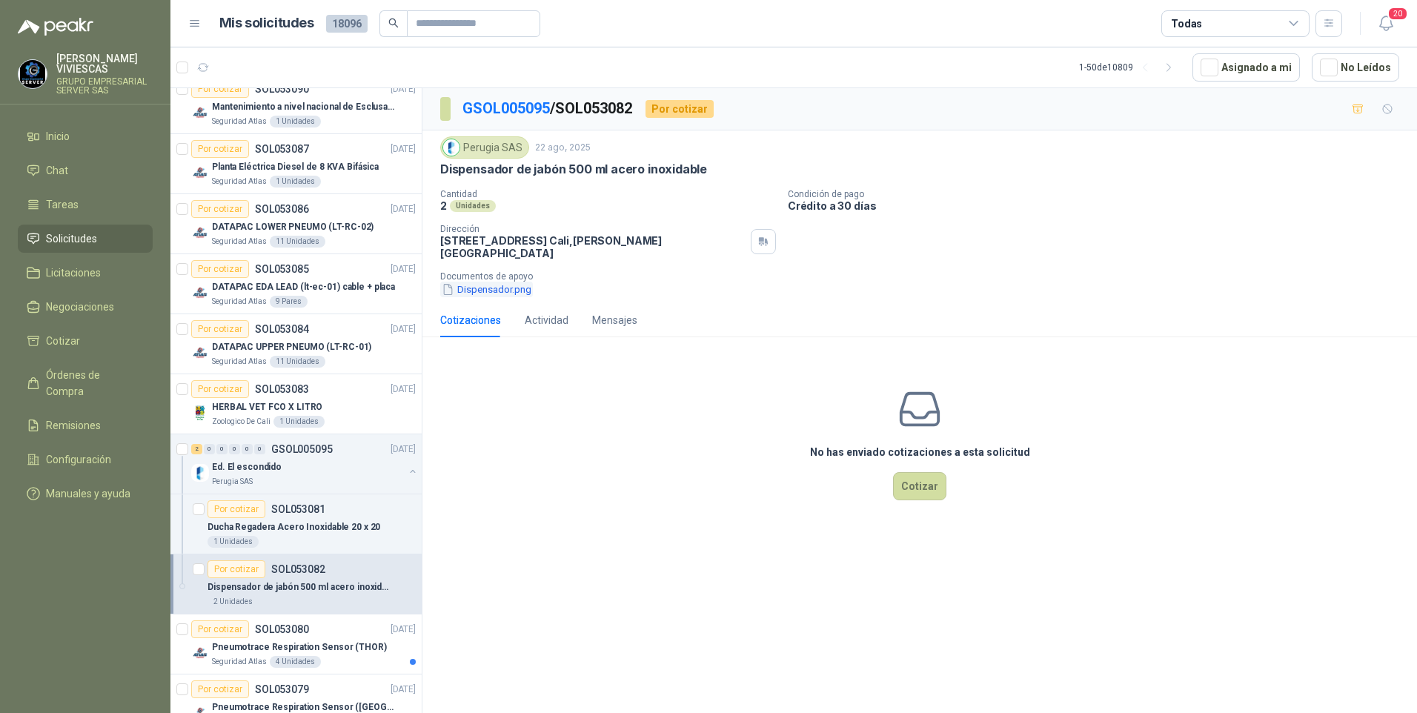
click at [488, 285] on button "Dispensador.png" at bounding box center [486, 290] width 93 height 16
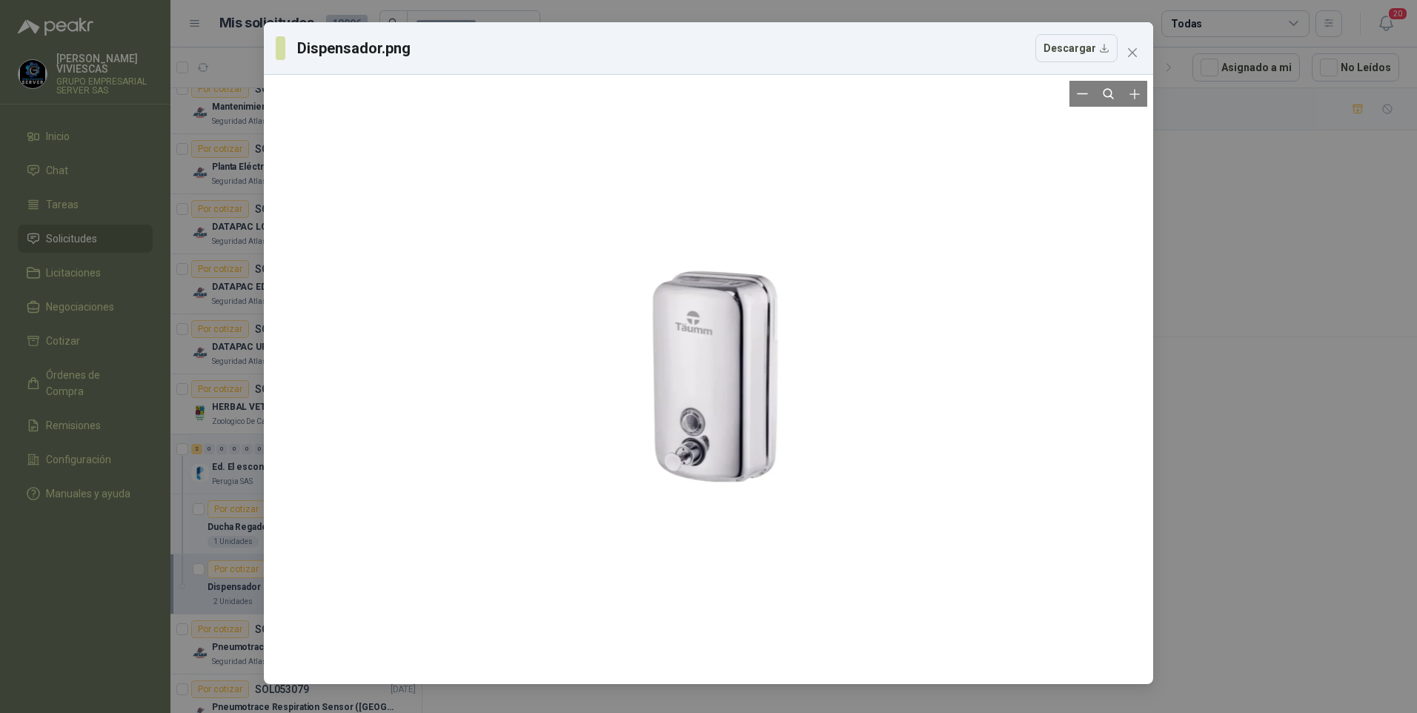
drag, startPoint x: 731, startPoint y: 391, endPoint x: 644, endPoint y: 326, distance: 108.5
click at [587, 329] on div at bounding box center [709, 379] width 878 height 597
drag, startPoint x: 729, startPoint y: 359, endPoint x: 1067, endPoint y: 46, distance: 461.0
click at [1067, 46] on button "Descargar" at bounding box center [1076, 48] width 82 height 28
click at [1183, 202] on div "Dispensador.png Descargar" at bounding box center [708, 356] width 1417 height 713
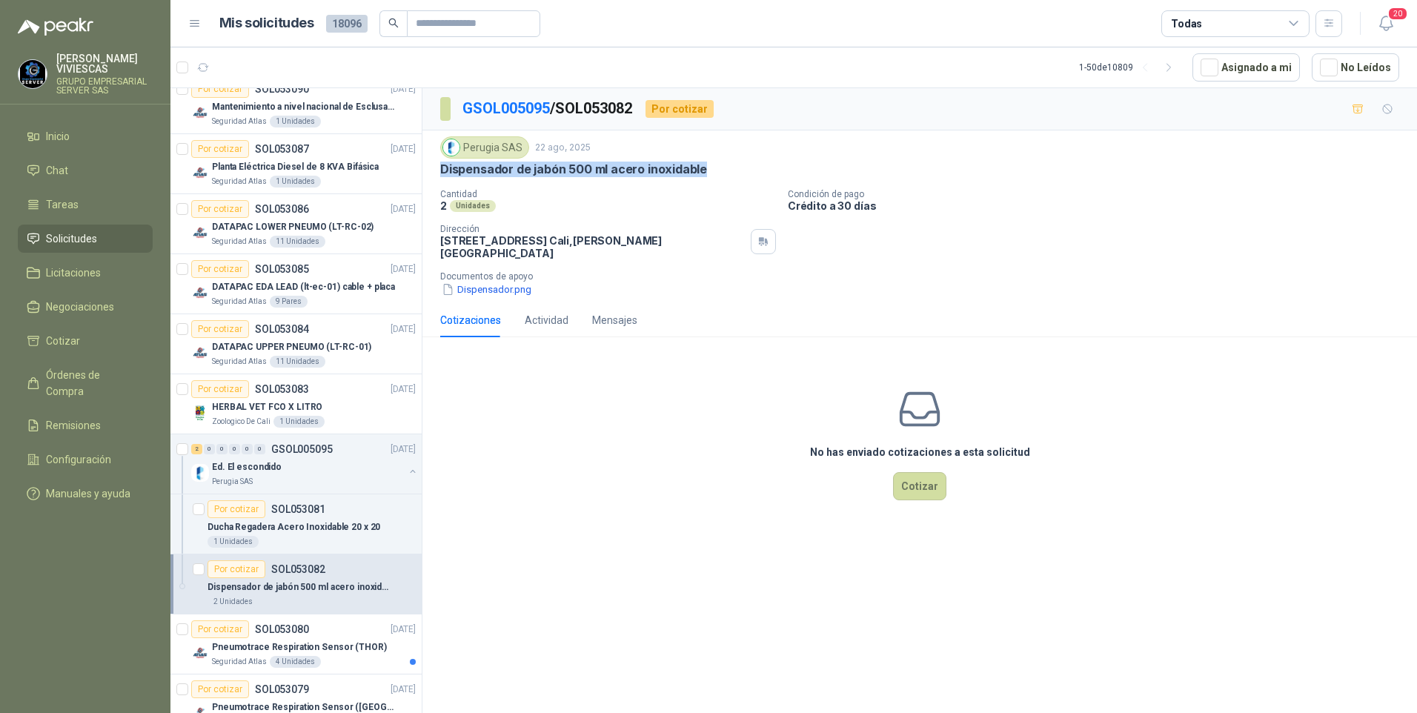
drag, startPoint x: 442, startPoint y: 170, endPoint x: 735, endPoint y: 170, distance: 293.5
click at [735, 170] on div "Dispensador de jabón 500 ml acero inoxidable" at bounding box center [919, 170] width 959 height 16
drag, startPoint x: 735, startPoint y: 170, endPoint x: 654, endPoint y: 167, distance: 81.6
copy p "Dispensador de jabón 500 ml acero inoxidable"
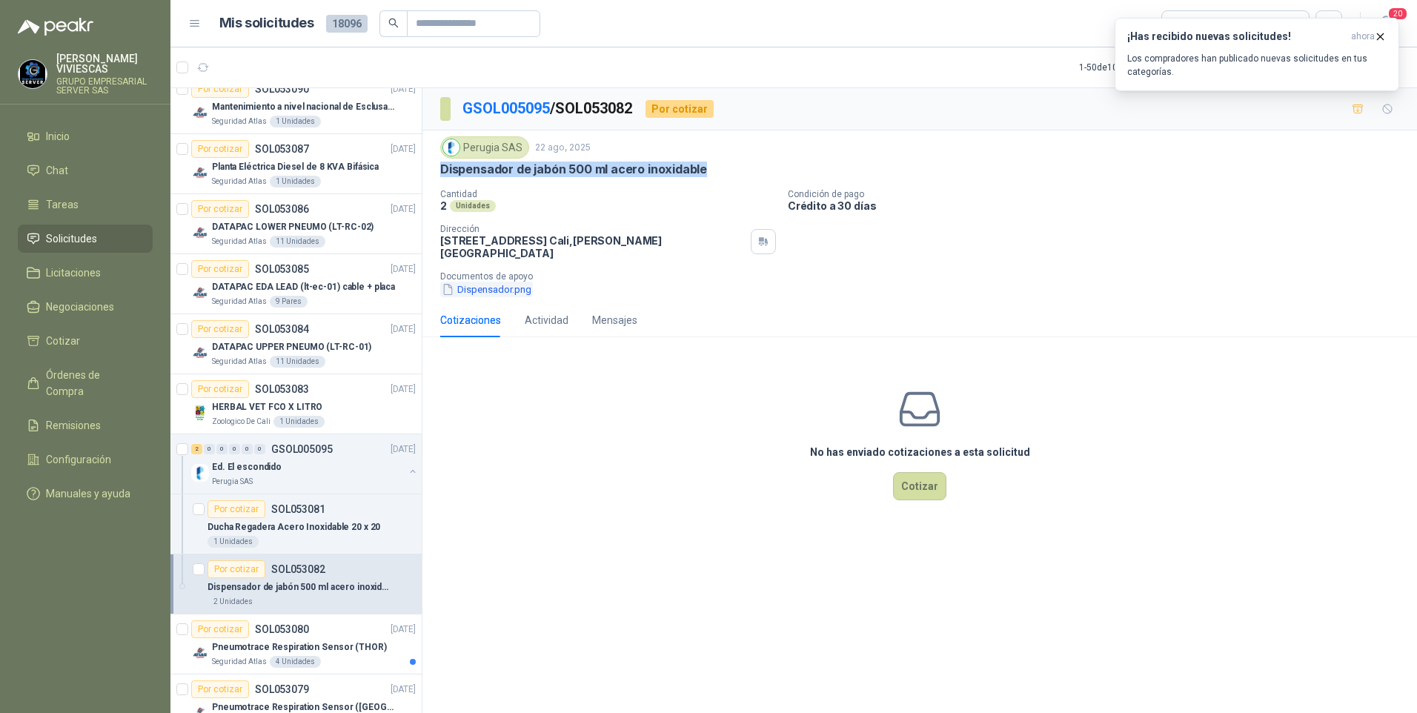
click at [487, 283] on button "Dispensador.png" at bounding box center [486, 290] width 93 height 16
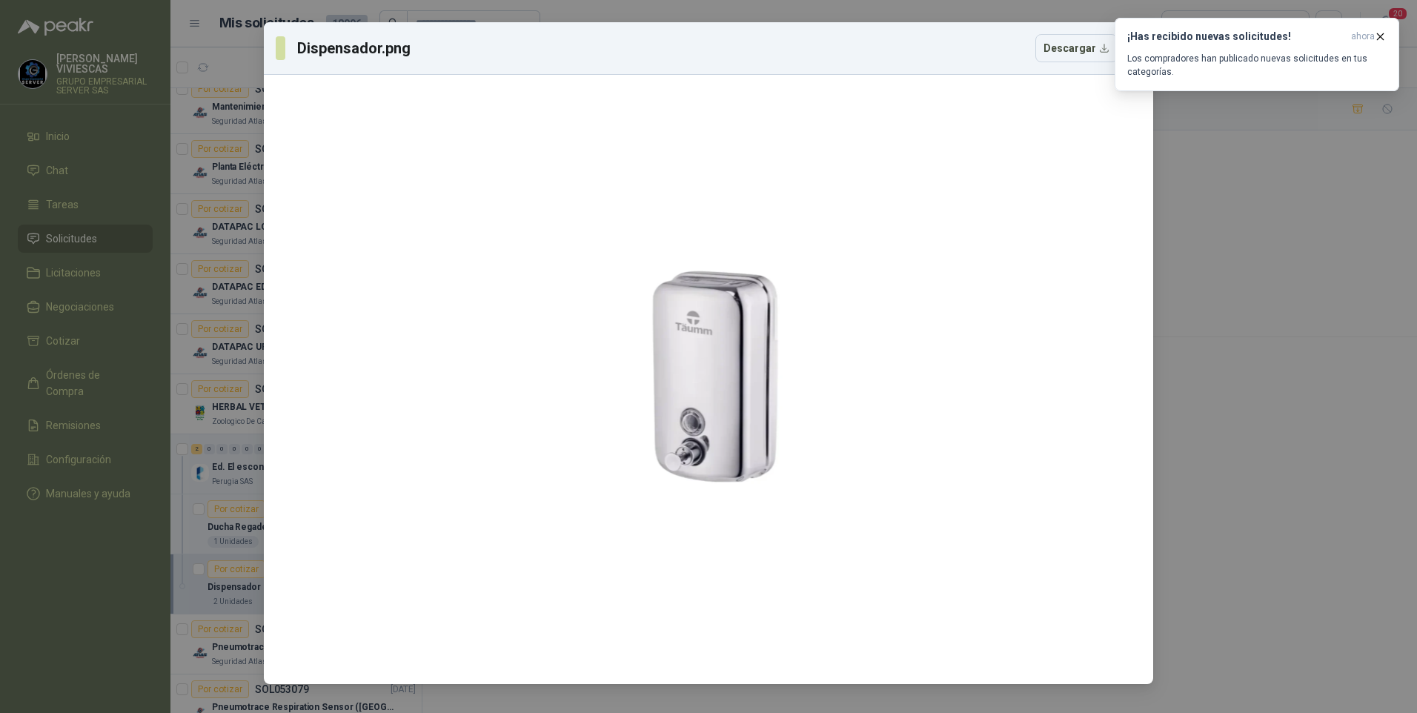
drag, startPoint x: 1256, startPoint y: 423, endPoint x: 1254, endPoint y: 412, distance: 11.3
click at [1256, 422] on div "Dispensador.png Descargar" at bounding box center [708, 356] width 1417 height 713
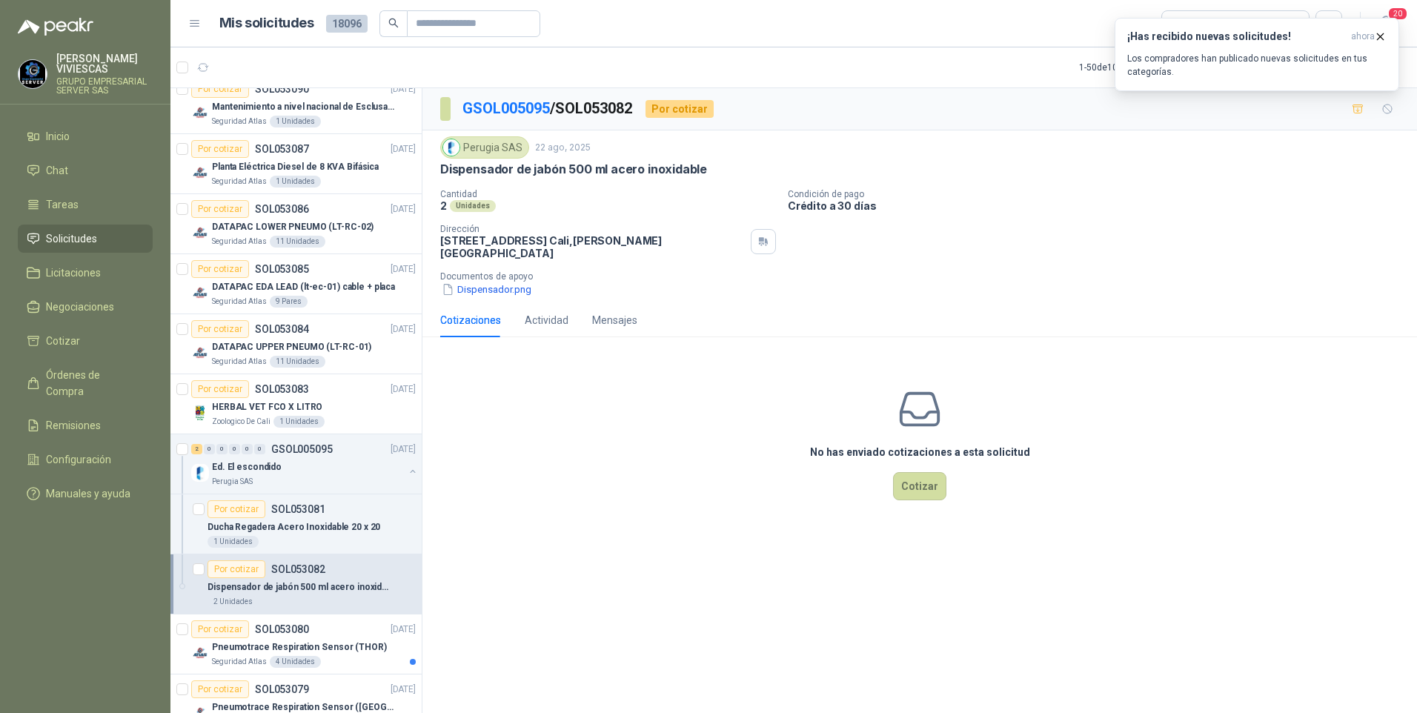
click at [535, 420] on div "No has enviado cotizaciones a esta solicitud Cotizar" at bounding box center [919, 443] width 995 height 189
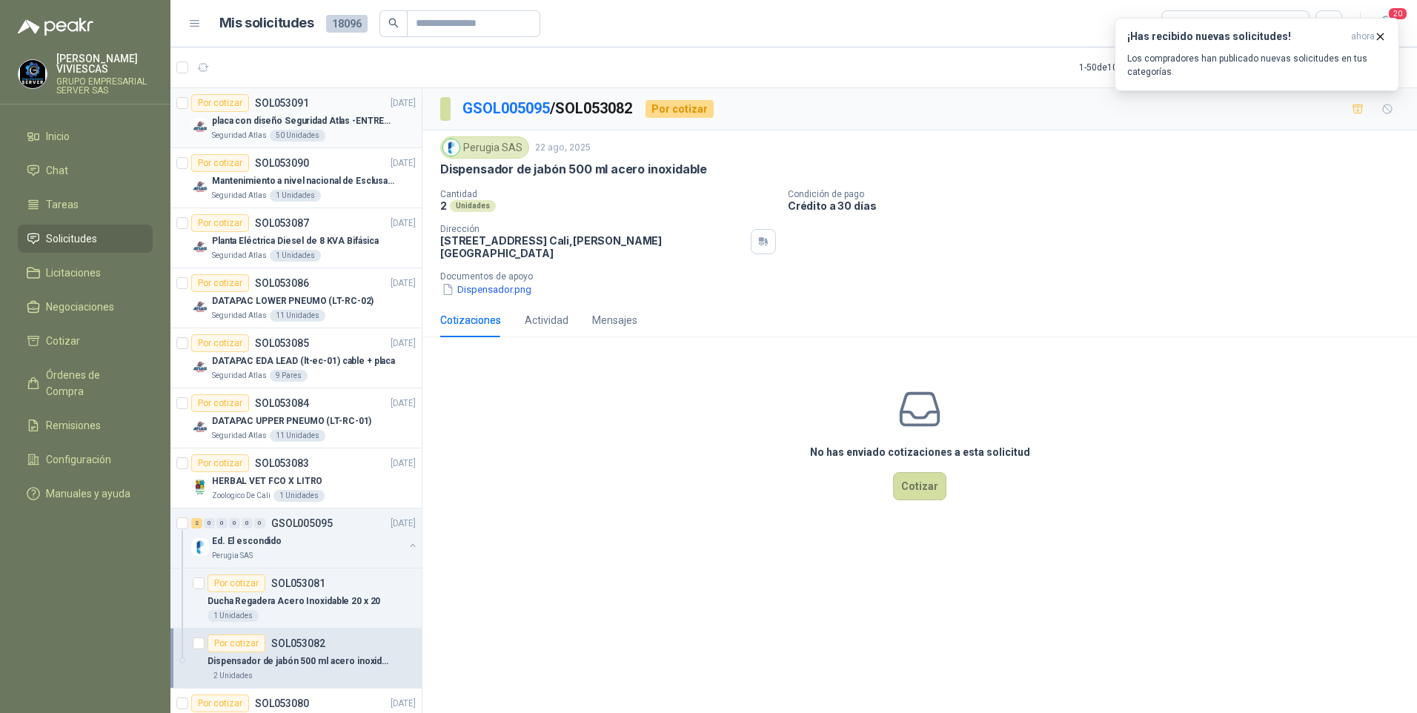
click at [241, 122] on p "placa con diseño Seguridad Atlas -ENTREGA en Medellín" at bounding box center [304, 121] width 185 height 14
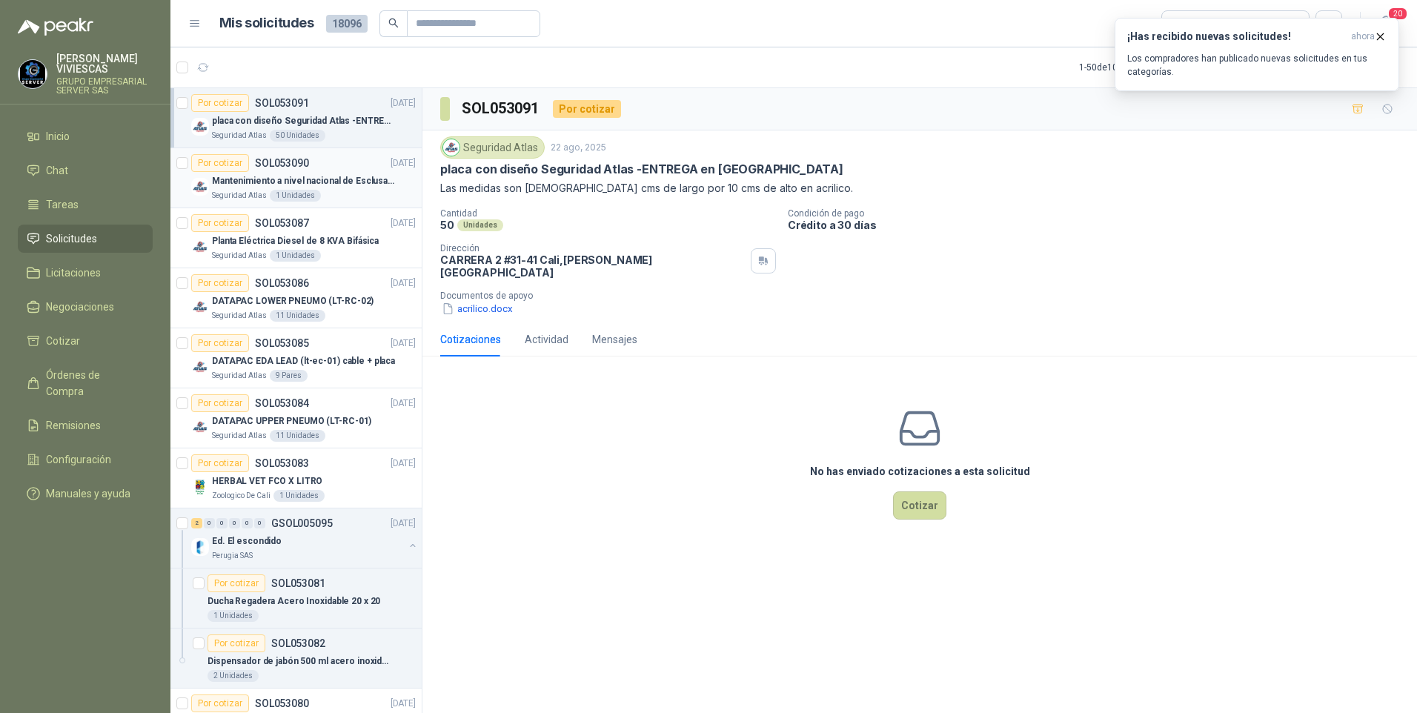
click at [245, 188] on div "Mantenimiento a nivel nacional de Esclusas de Seguridad" at bounding box center [314, 181] width 204 height 18
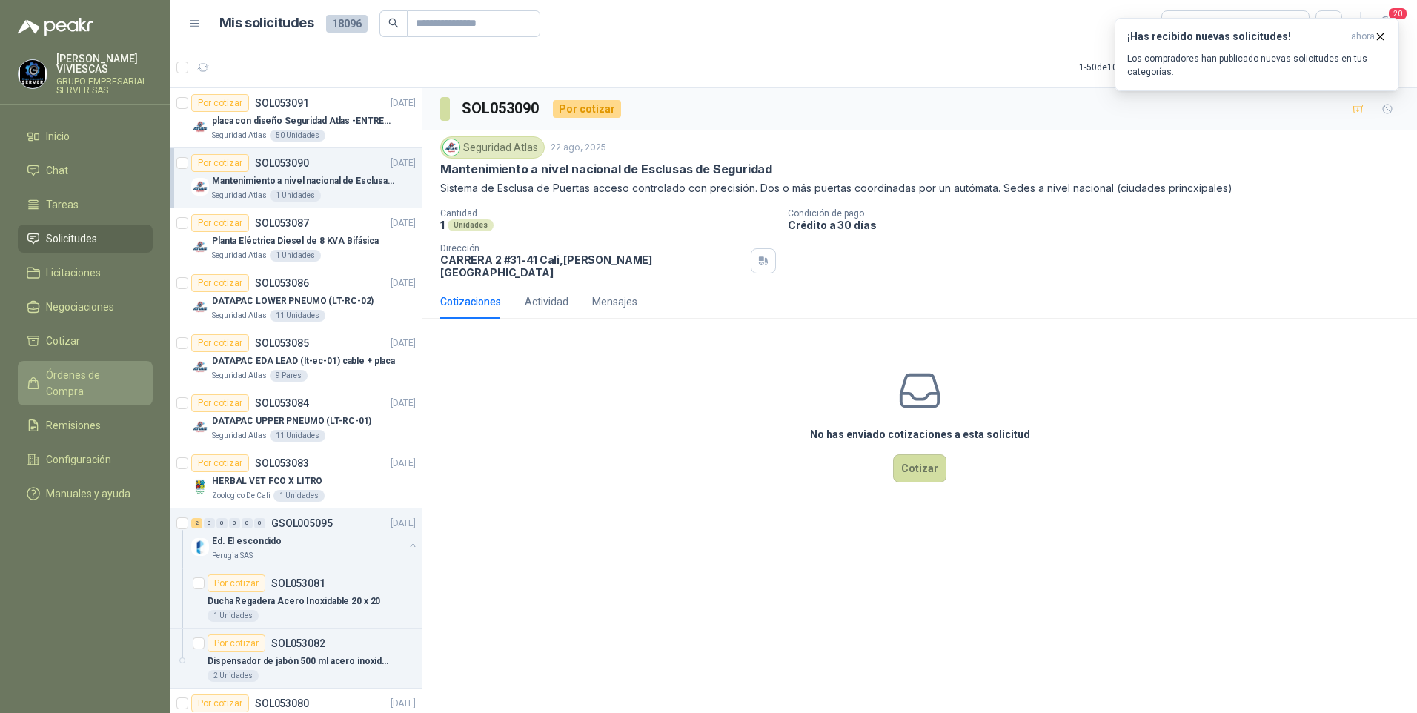
click at [69, 371] on span "Órdenes de Compra" at bounding box center [92, 383] width 93 height 33
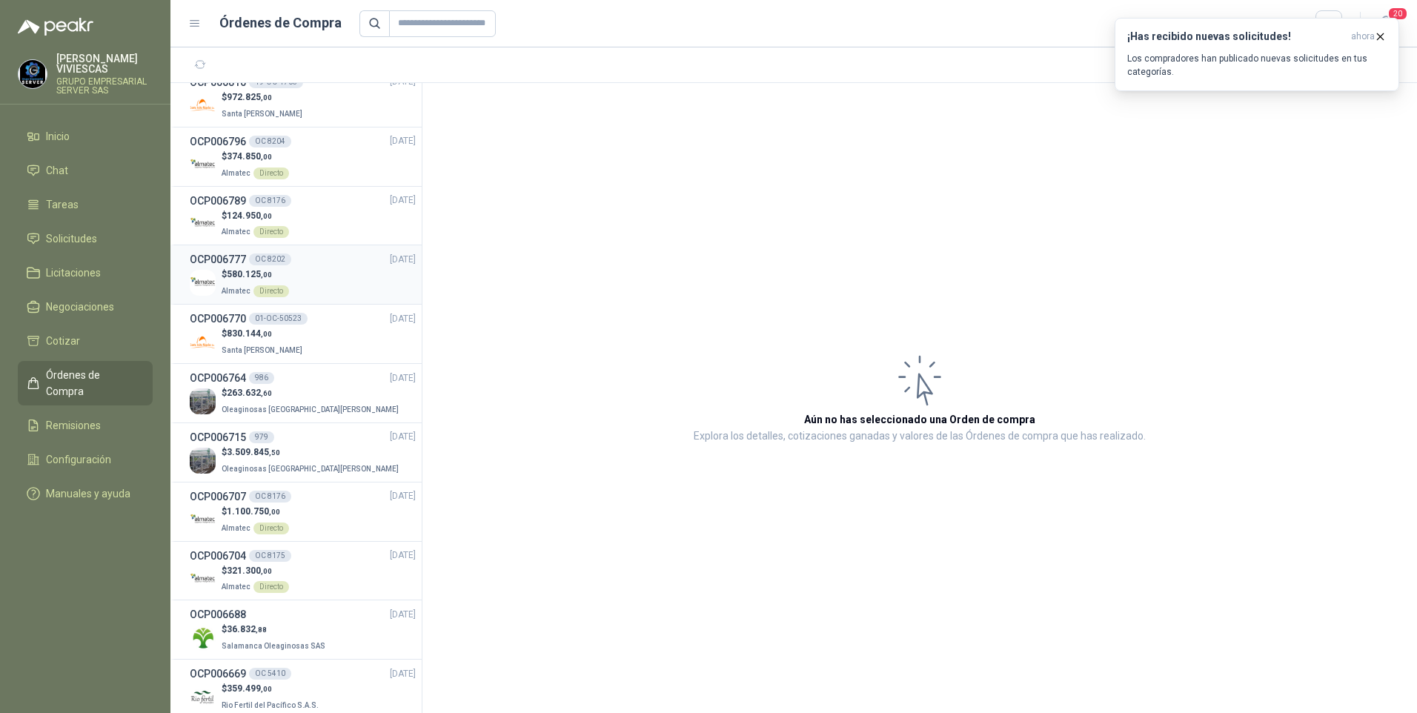
scroll to position [148, 0]
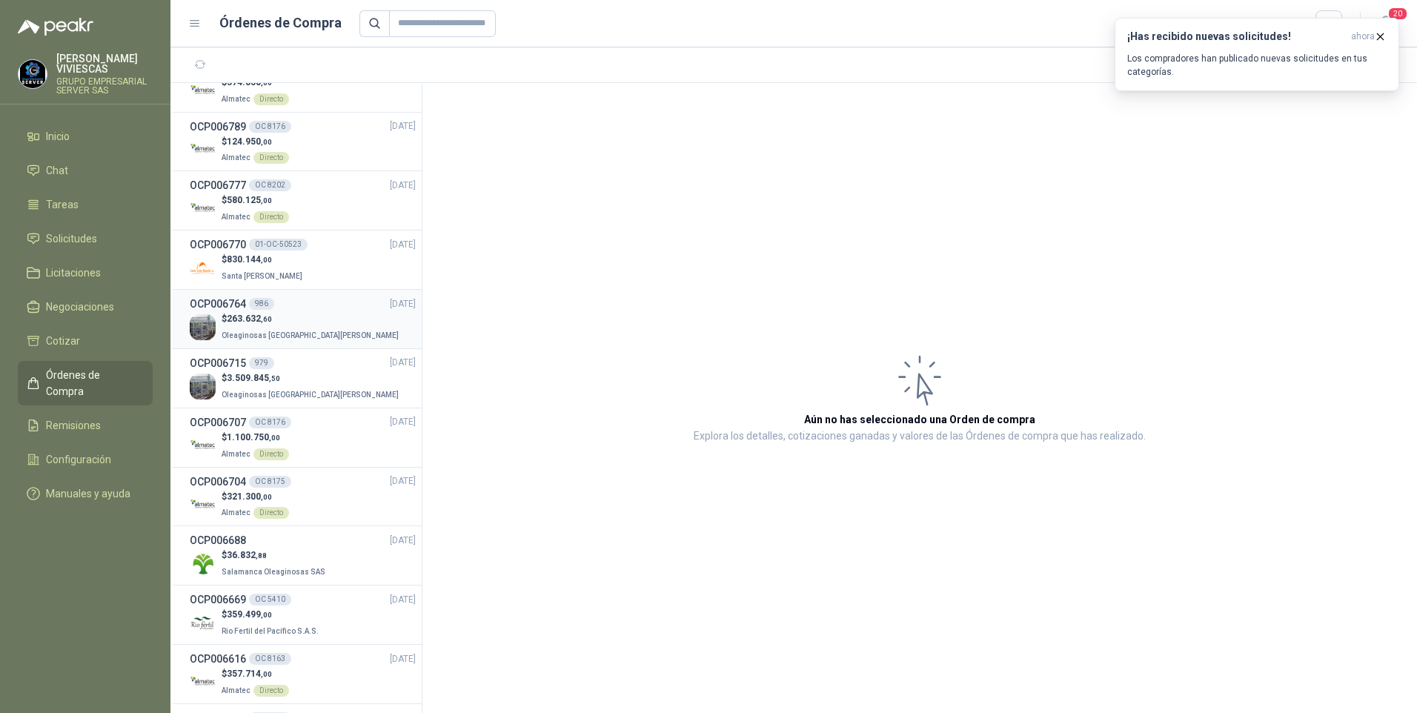
click at [239, 329] on p "Oleaginosas San Fernando" at bounding box center [312, 334] width 180 height 16
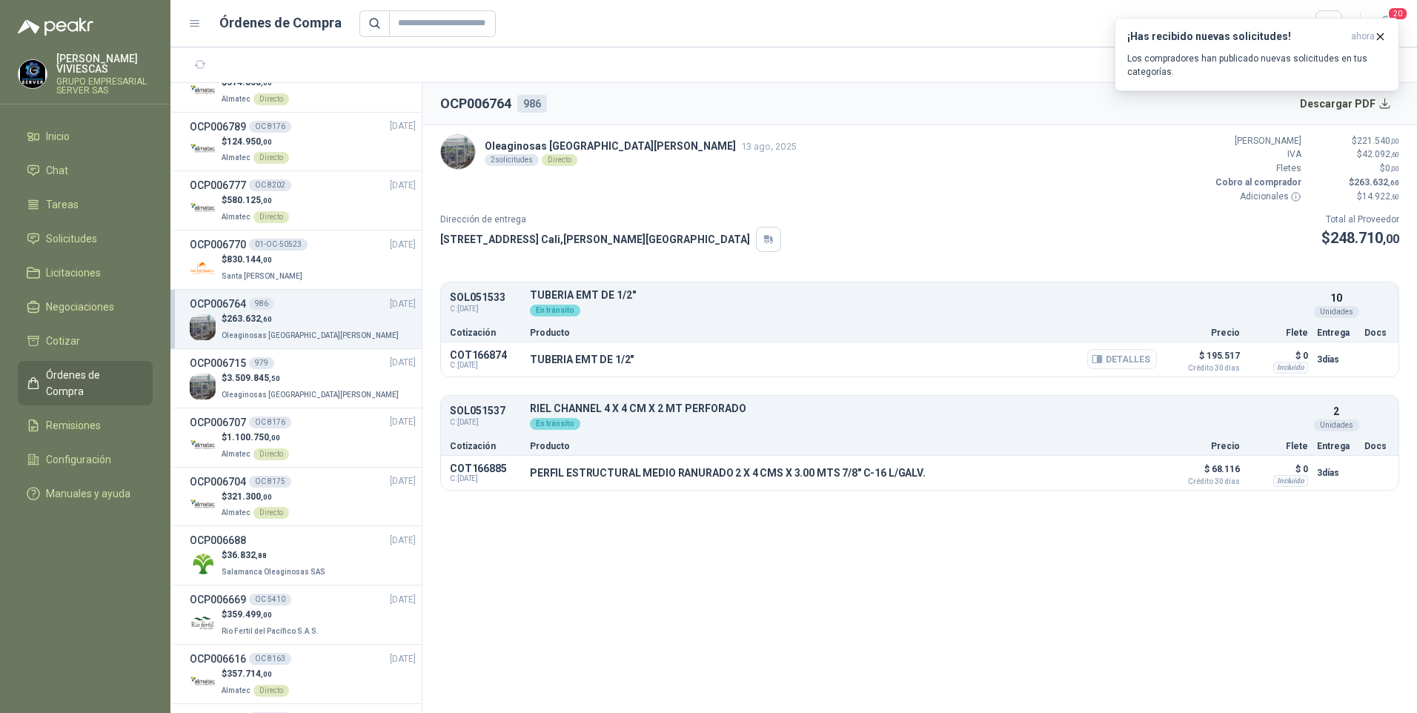
click at [1112, 354] on button "Detalles" at bounding box center [1122, 359] width 70 height 20
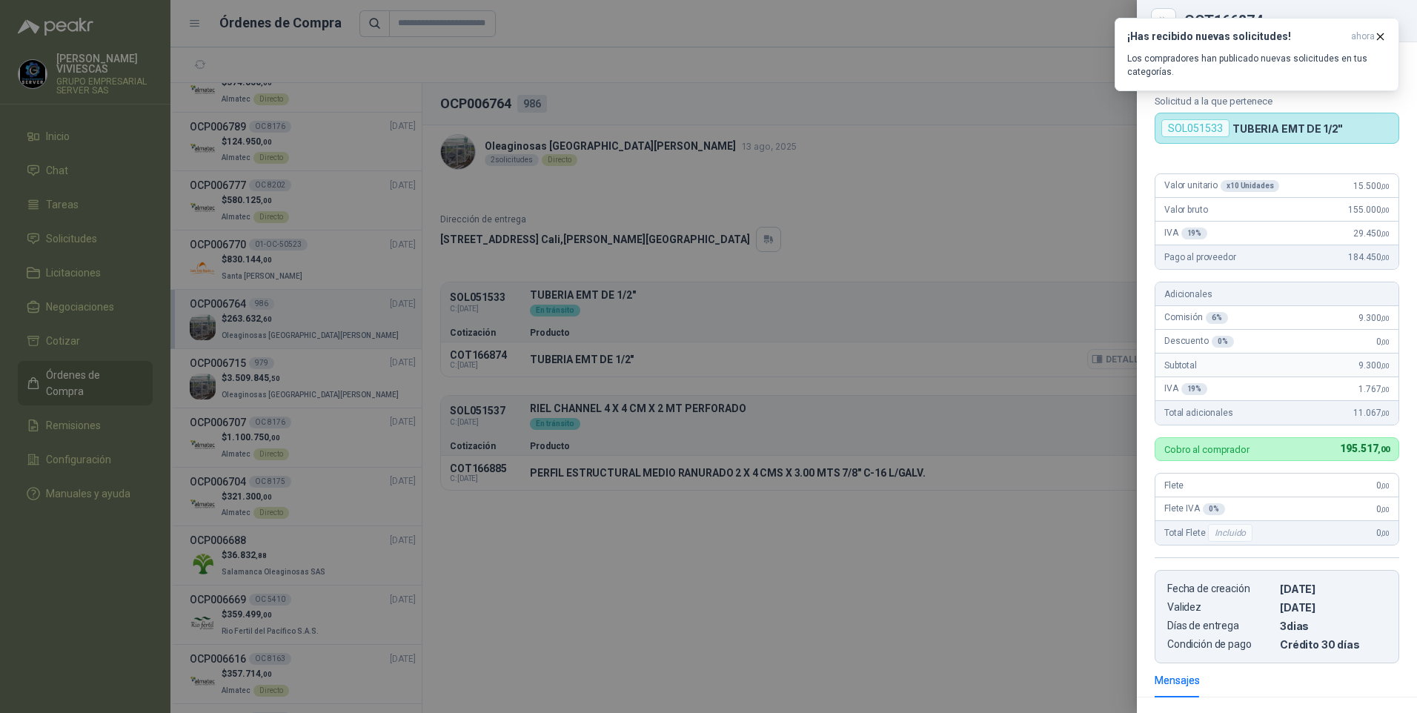
scroll to position [189, 0]
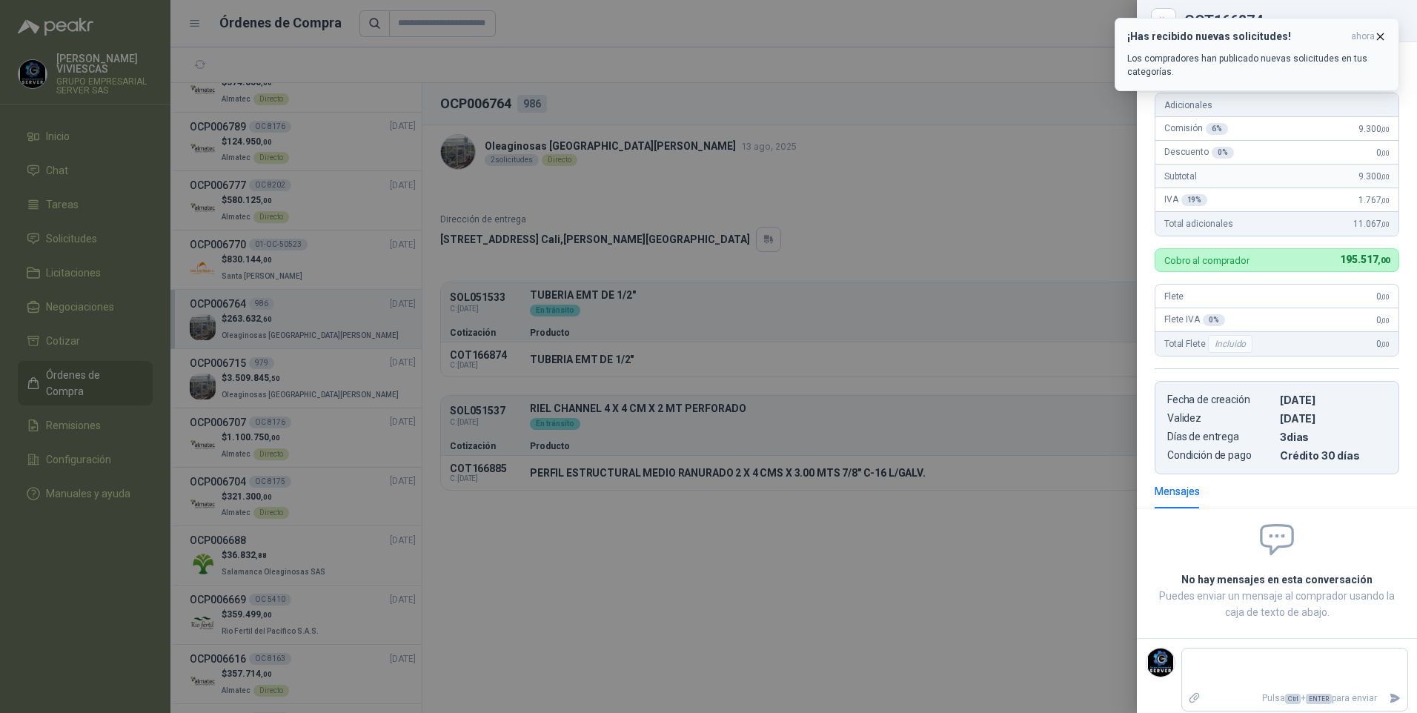
click at [1379, 37] on icon "button" at bounding box center [1380, 36] width 13 height 13
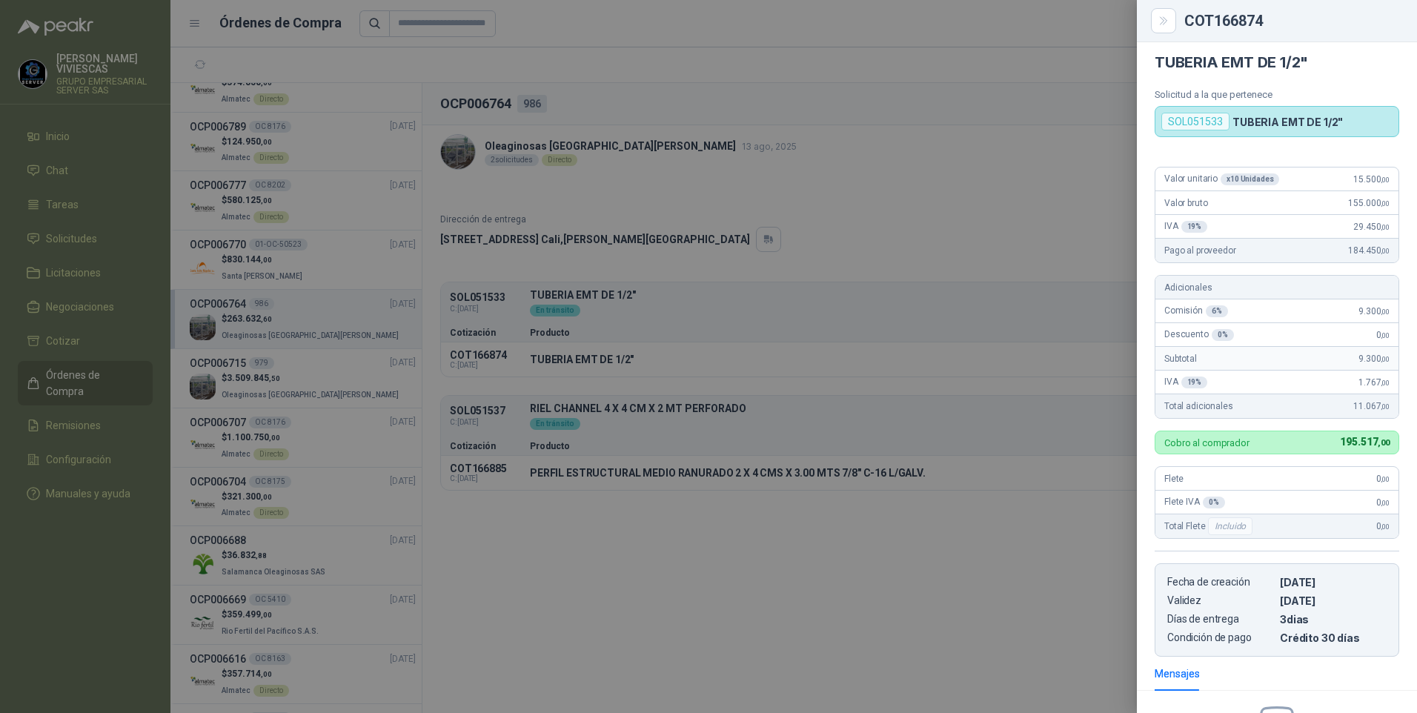
scroll to position [0, 0]
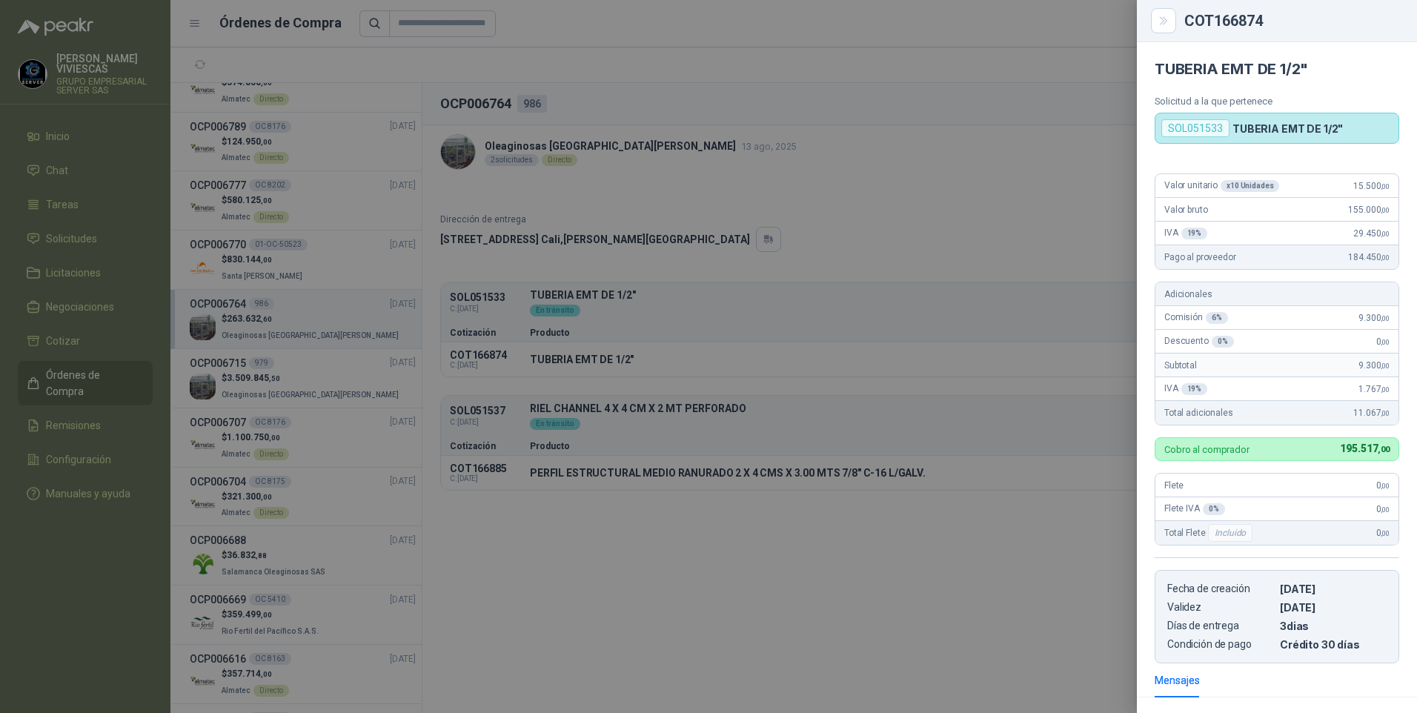
click at [571, 638] on div at bounding box center [708, 356] width 1417 height 713
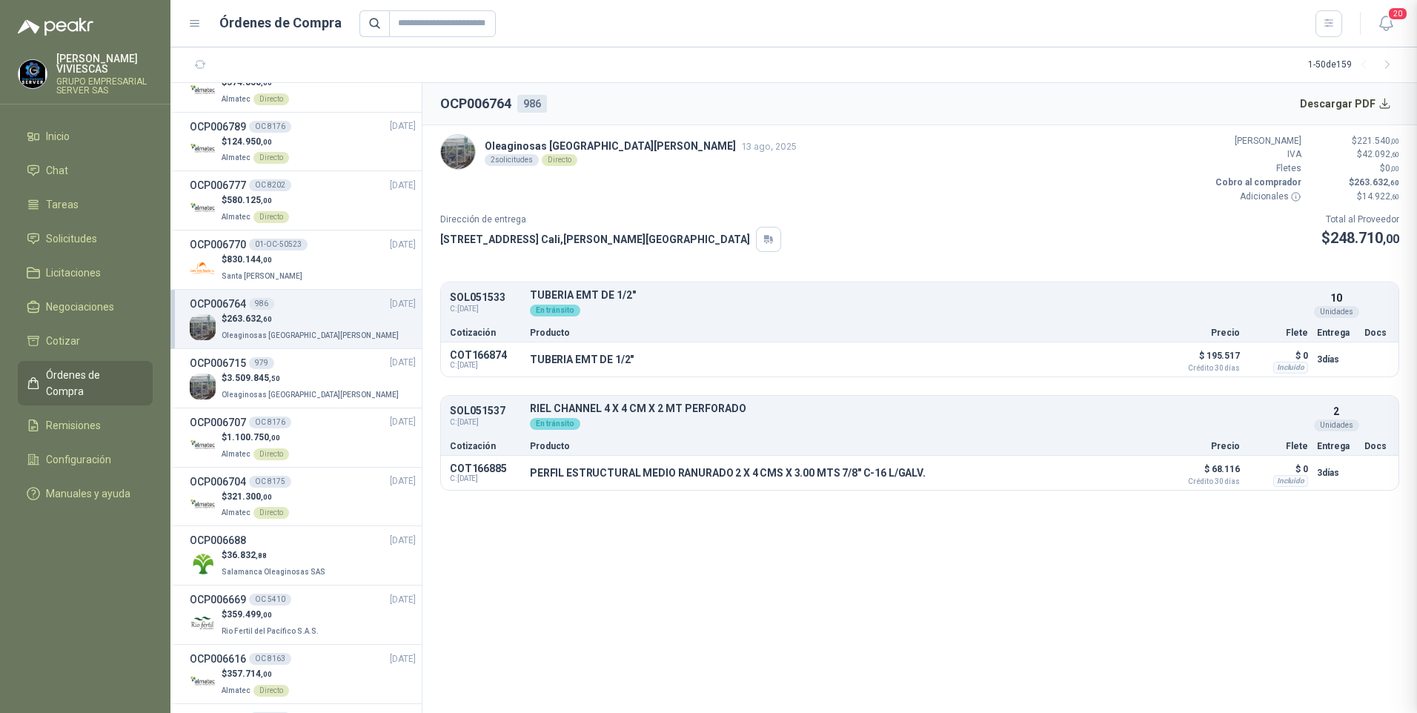
scroll to position [196, 0]
click at [1141, 476] on button "Detalles" at bounding box center [1122, 472] width 70 height 20
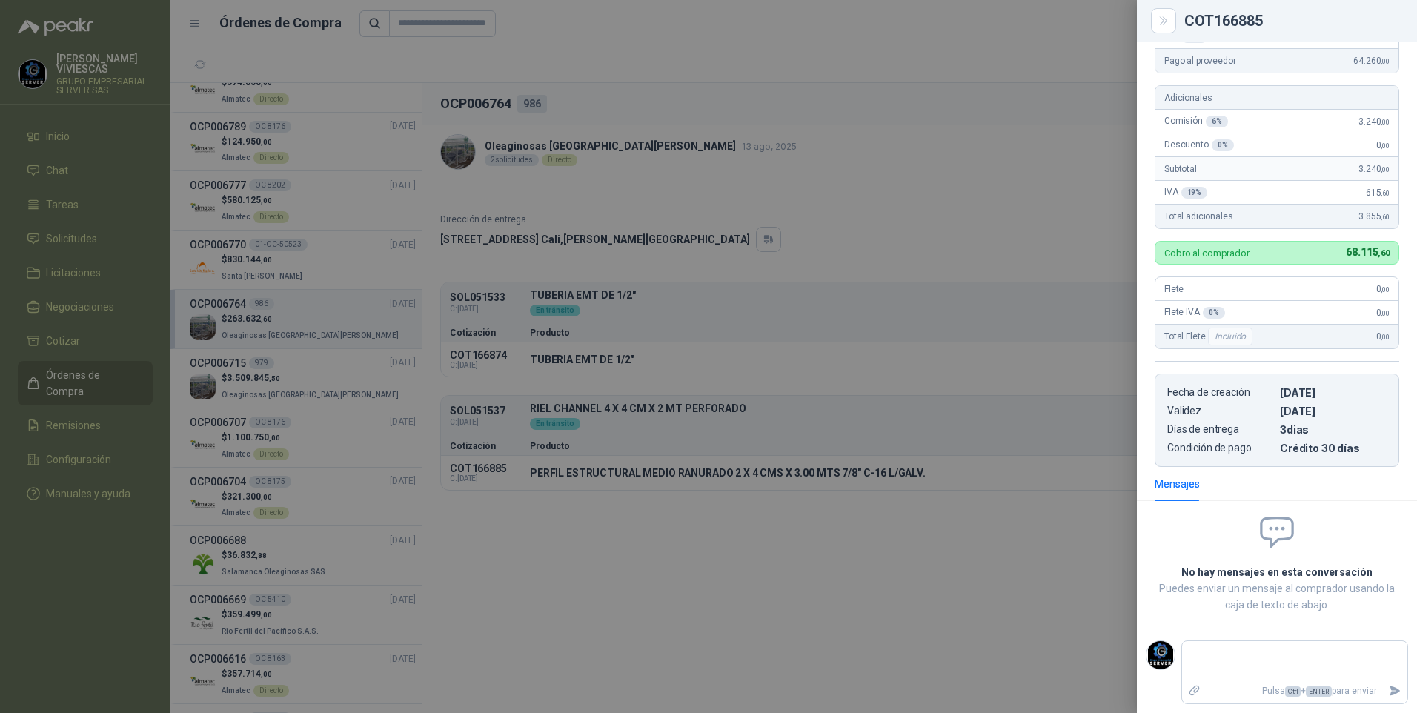
scroll to position [0, 0]
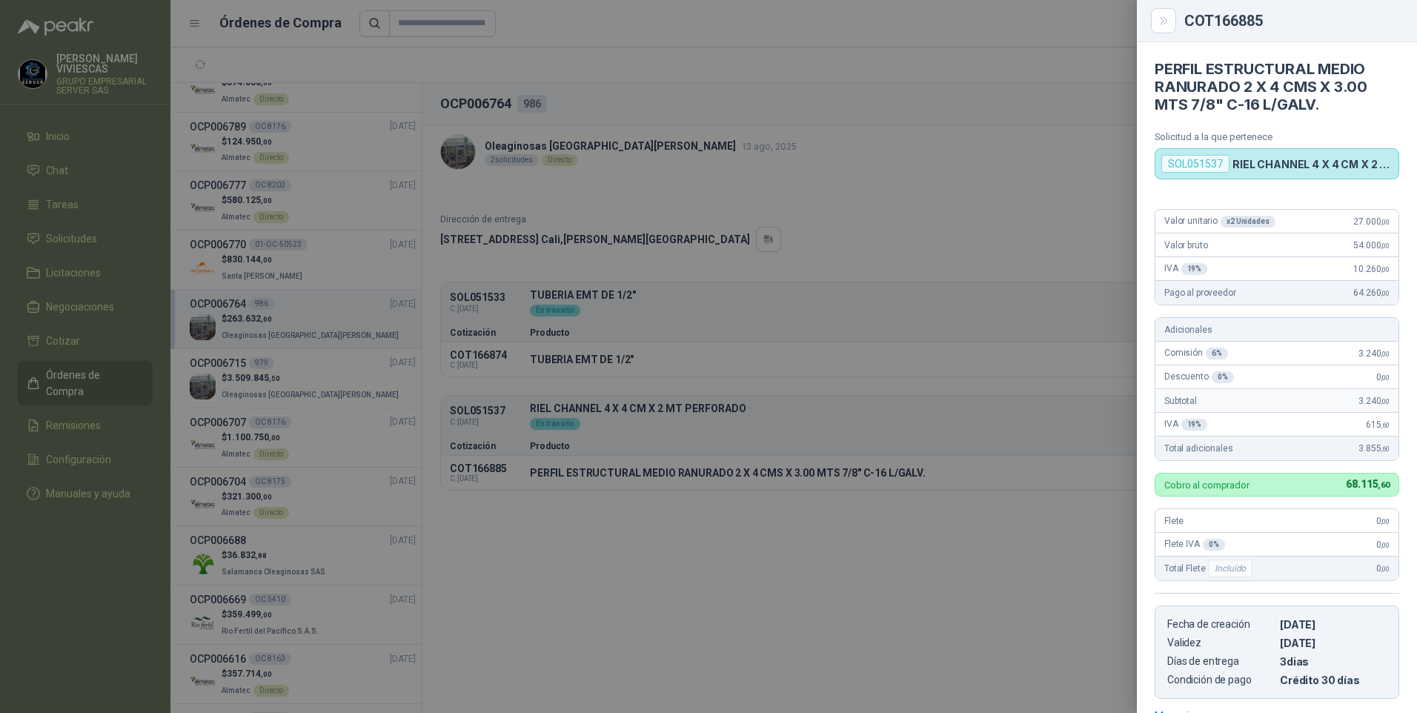
click at [636, 646] on div at bounding box center [708, 356] width 1417 height 713
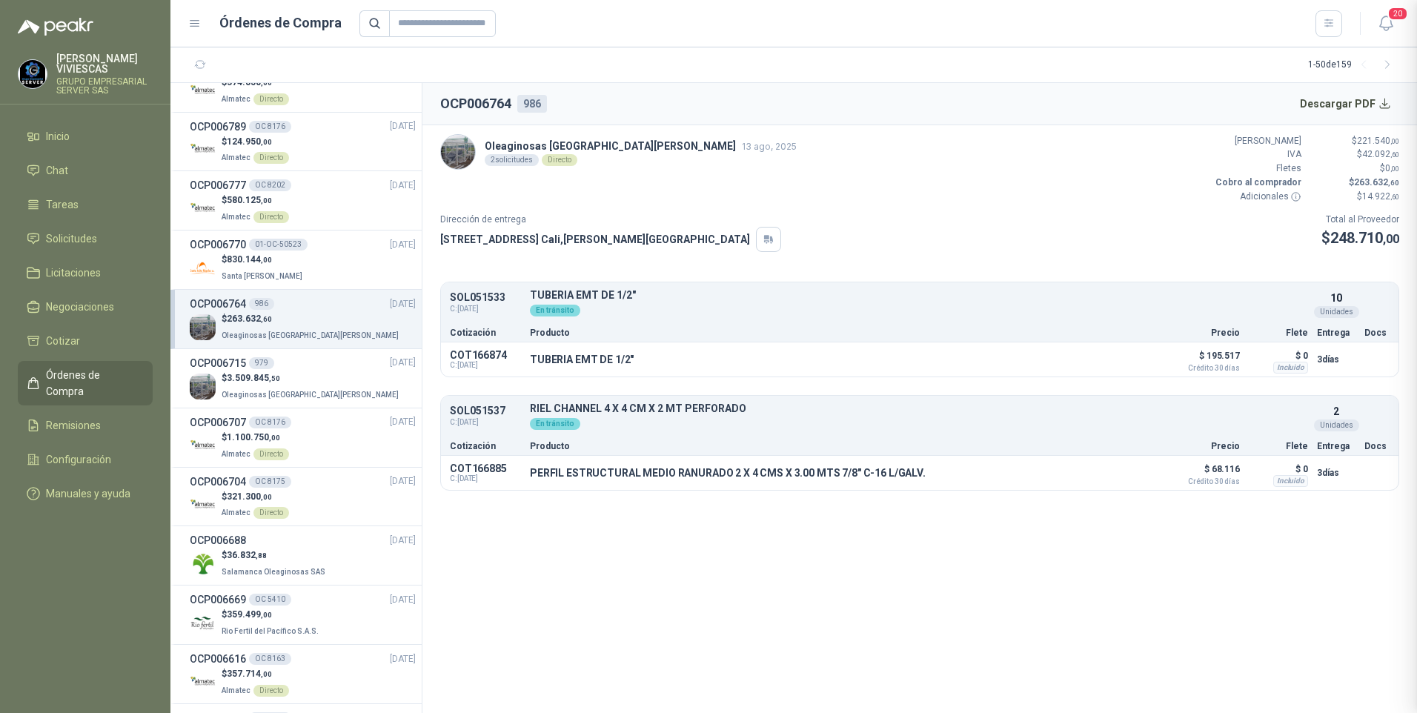
scroll to position [232, 0]
